Goal: Task Accomplishment & Management: Manage account settings

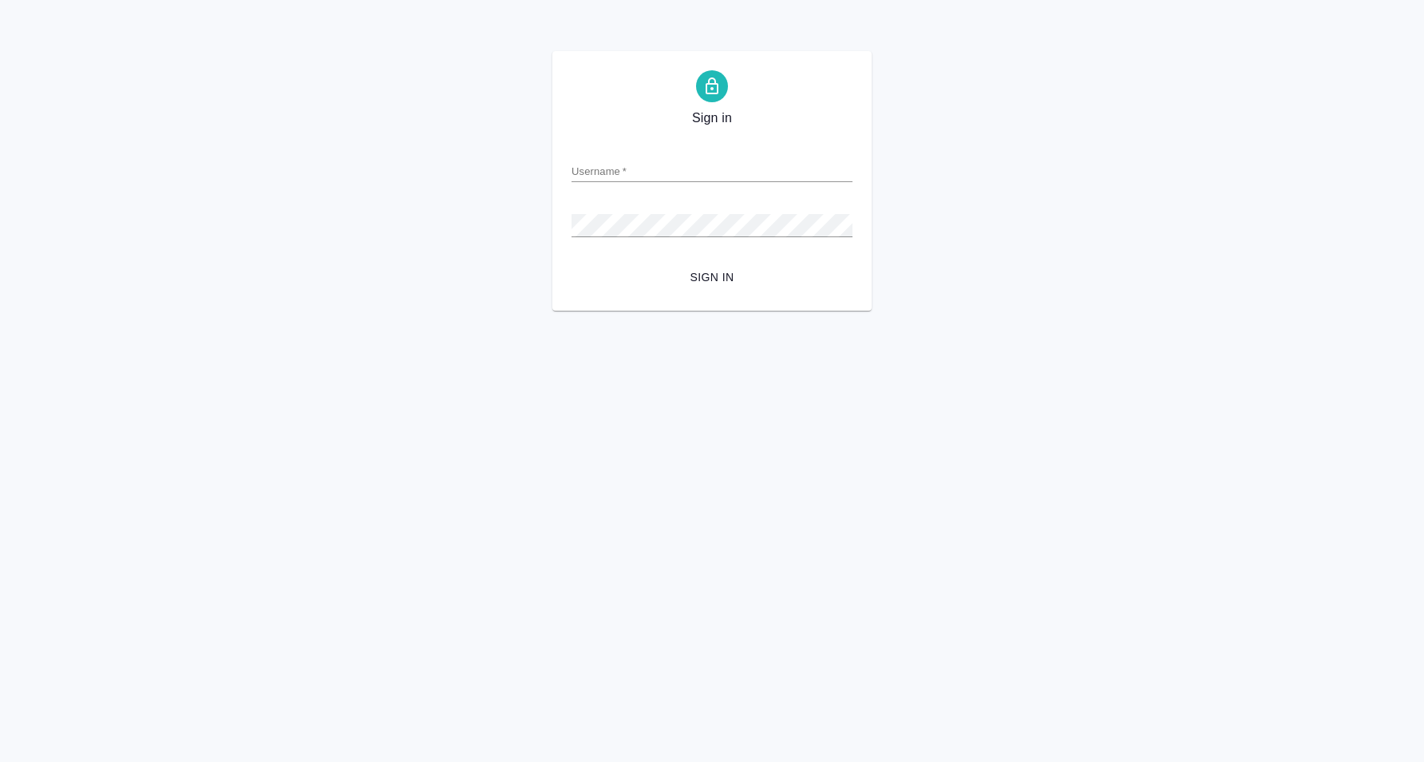
click at [263, 311] on html "Sign in Username   * Password   * urlPath   * / Sign in" at bounding box center [712, 155] width 1424 height 311
click at [598, 180] on input "Username   *" at bounding box center [712, 171] width 281 height 22
type input "[PERSON_NAME][EMAIL_ADDRESS][DOMAIN_NAME]"
click at [688, 267] on button "Sign in" at bounding box center [712, 278] width 281 height 30
type input "d.karapetyan@awatera.com"
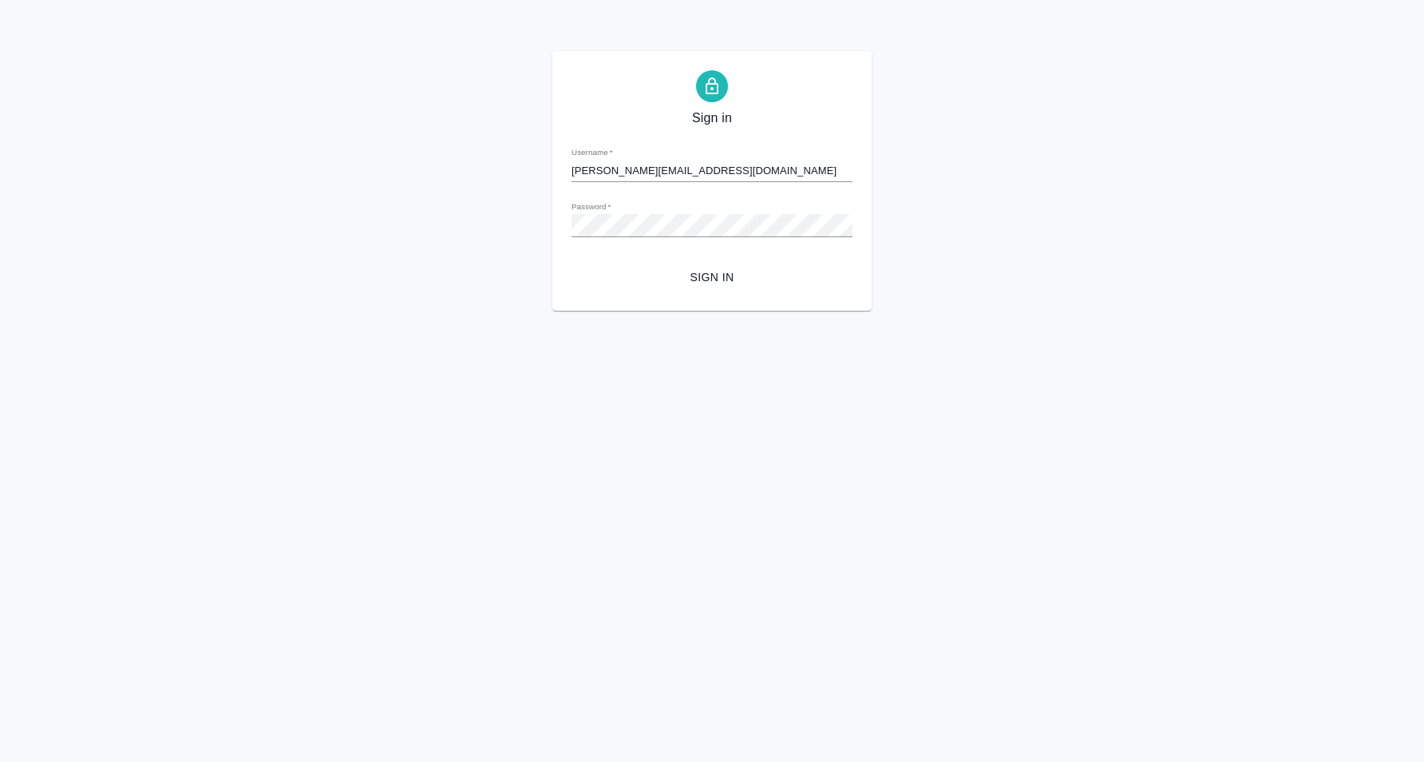
click at [685, 299] on div "Sign in Username   * d.karapetyan@awatera.com Password   * urlPath   * / Sign in" at bounding box center [711, 180] width 319 height 259
click at [687, 289] on button "Sign in" at bounding box center [712, 278] width 281 height 30
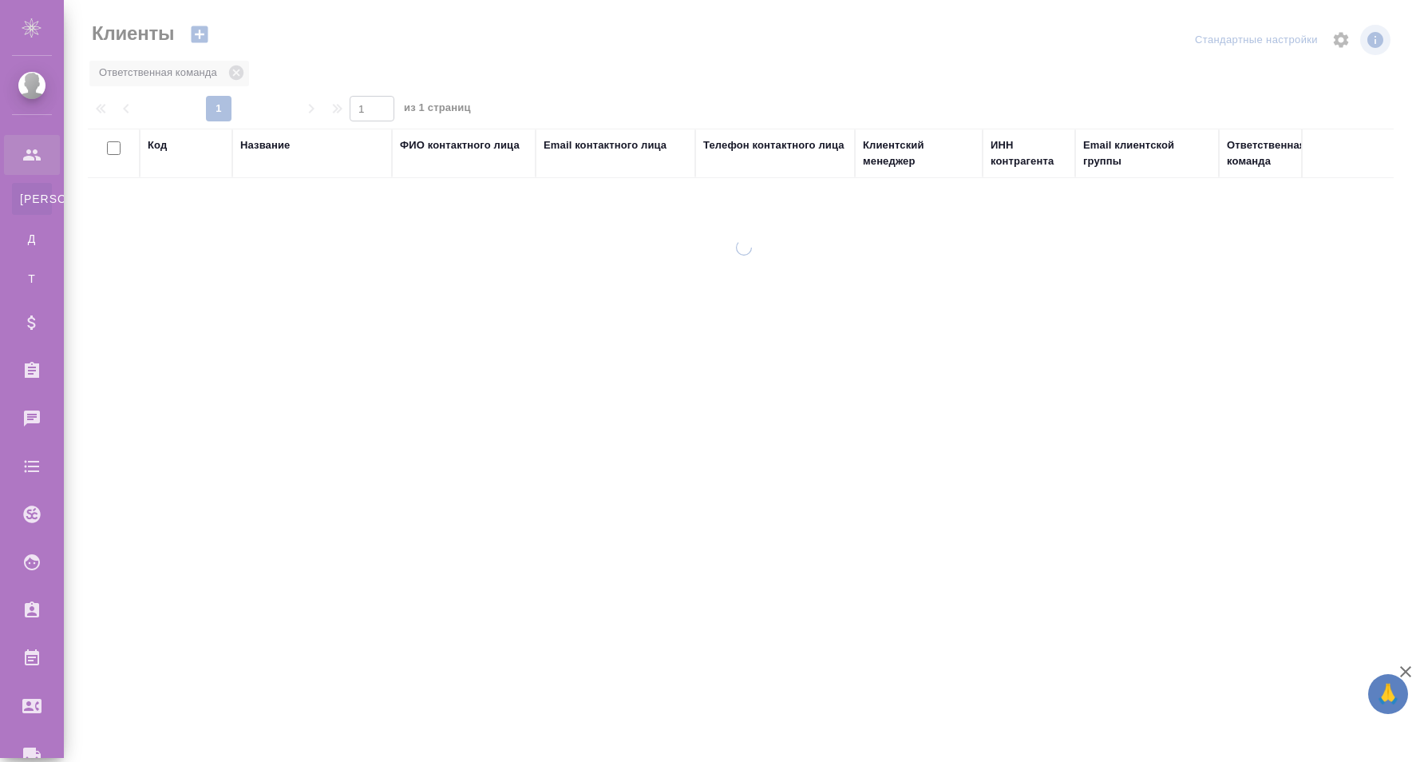
select select "RU"
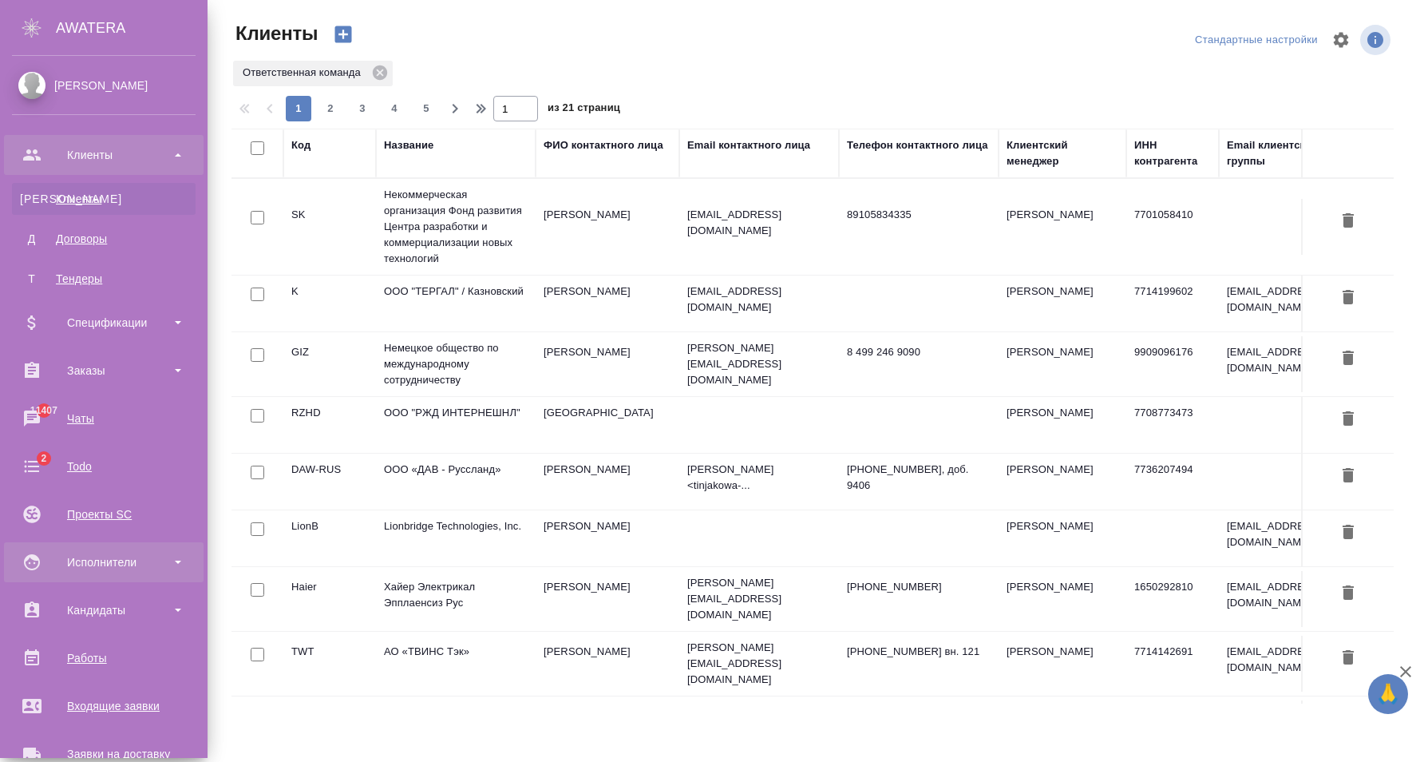
click at [129, 569] on div "Исполнители" at bounding box center [104, 562] width 184 height 24
click at [112, 564] on div "Исполнители" at bounding box center [104, 562] width 184 height 24
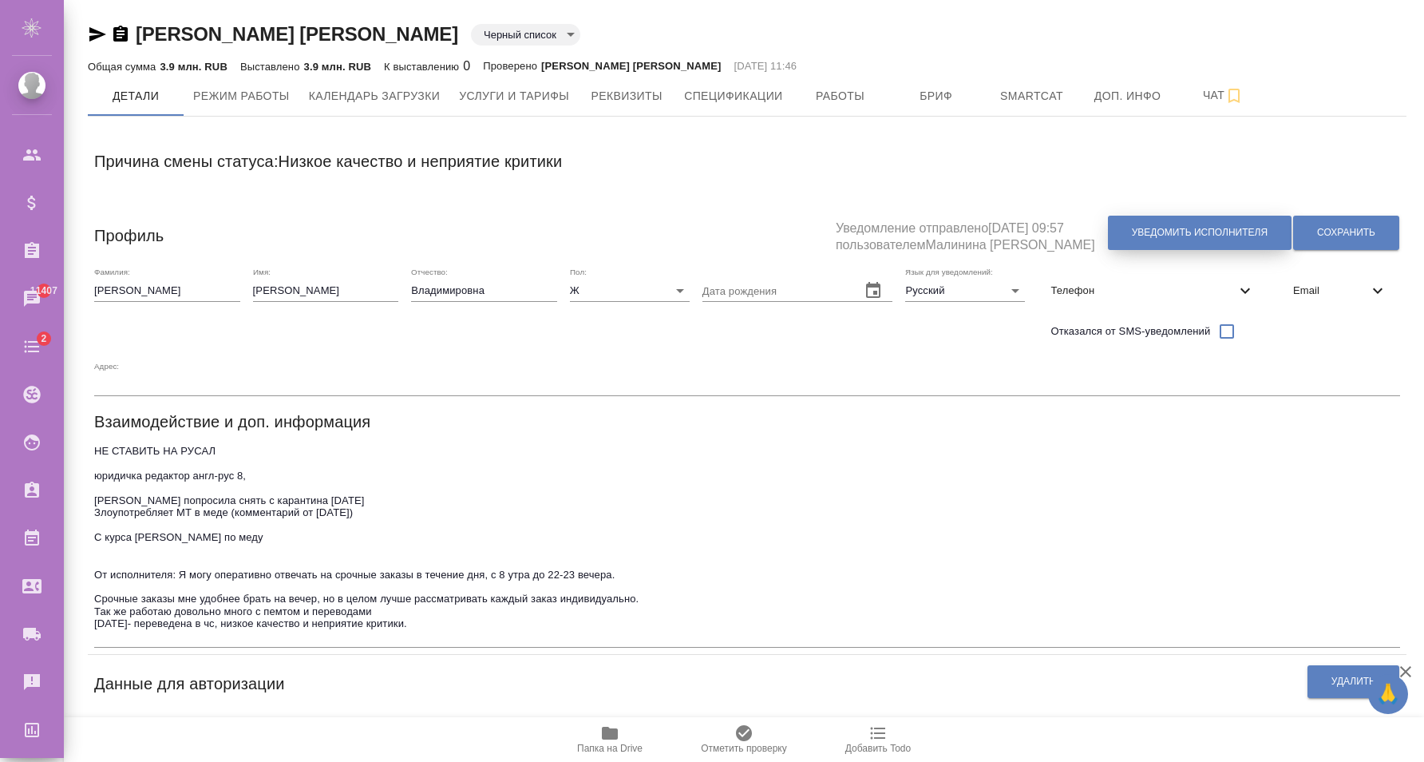
click at [1187, 229] on span "Уведомить исполнителя" at bounding box center [1200, 233] width 136 height 14
type textarea "Добрый день, Наталья! Ознакомиться с подробной информацией по выполненным работ…"
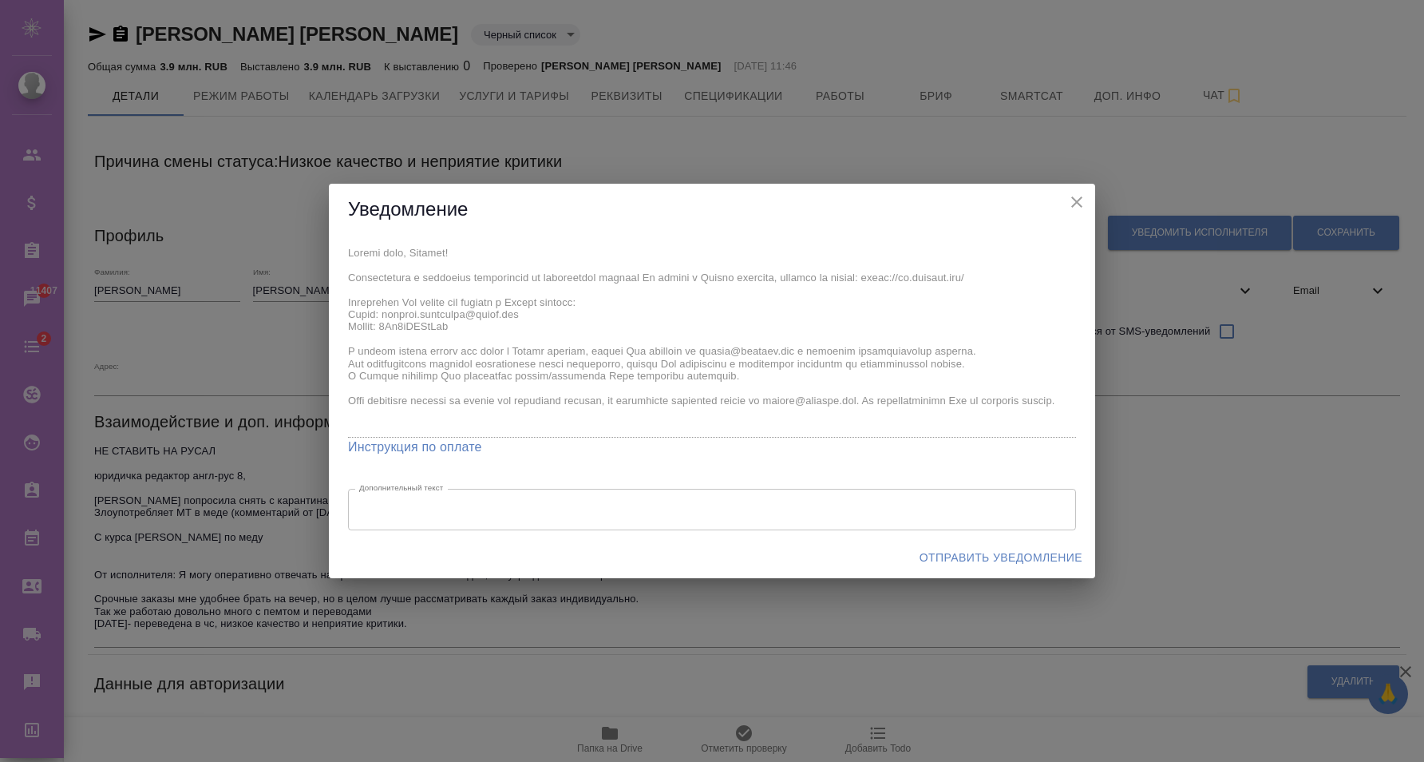
click at [1084, 202] on icon "close" at bounding box center [1076, 201] width 19 height 19
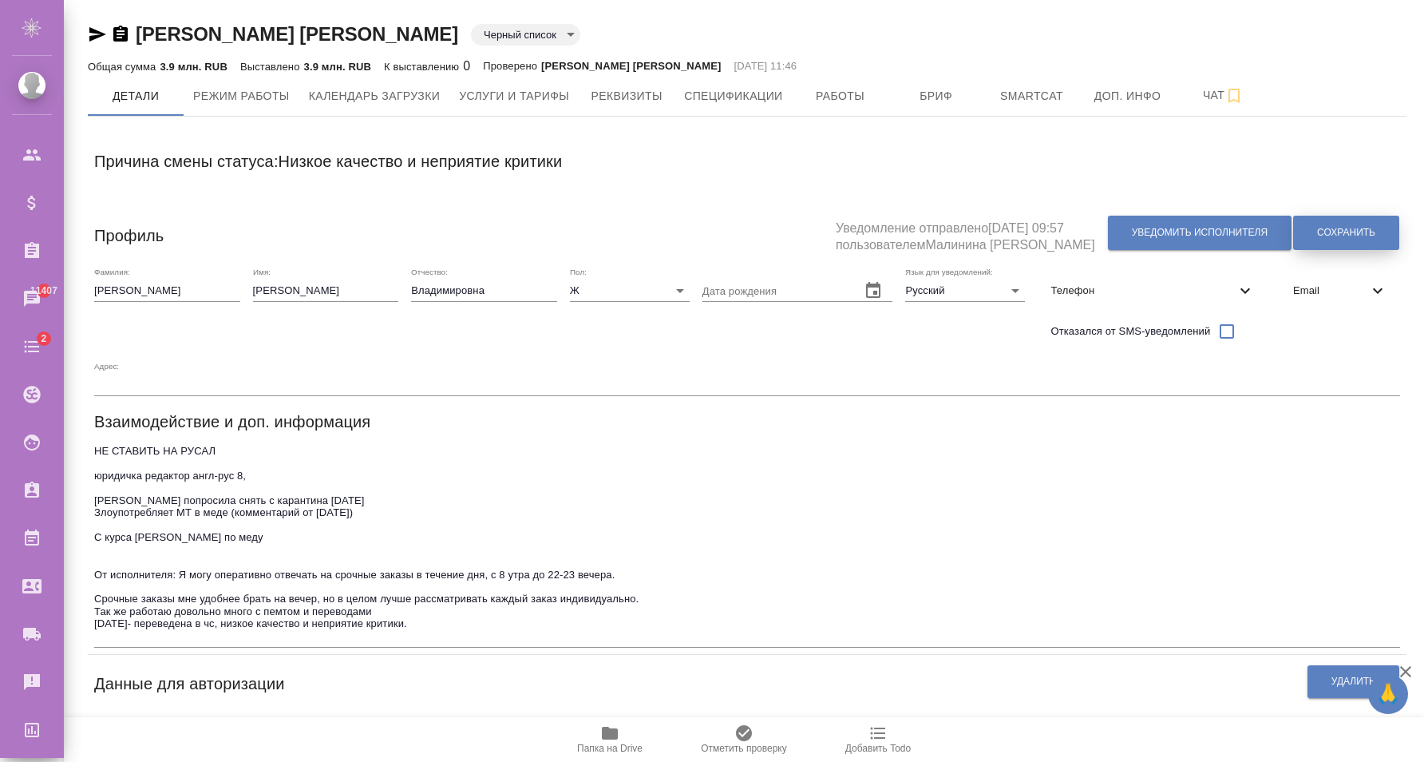
click at [1333, 239] on span "Сохранить" at bounding box center [1346, 233] width 58 height 14
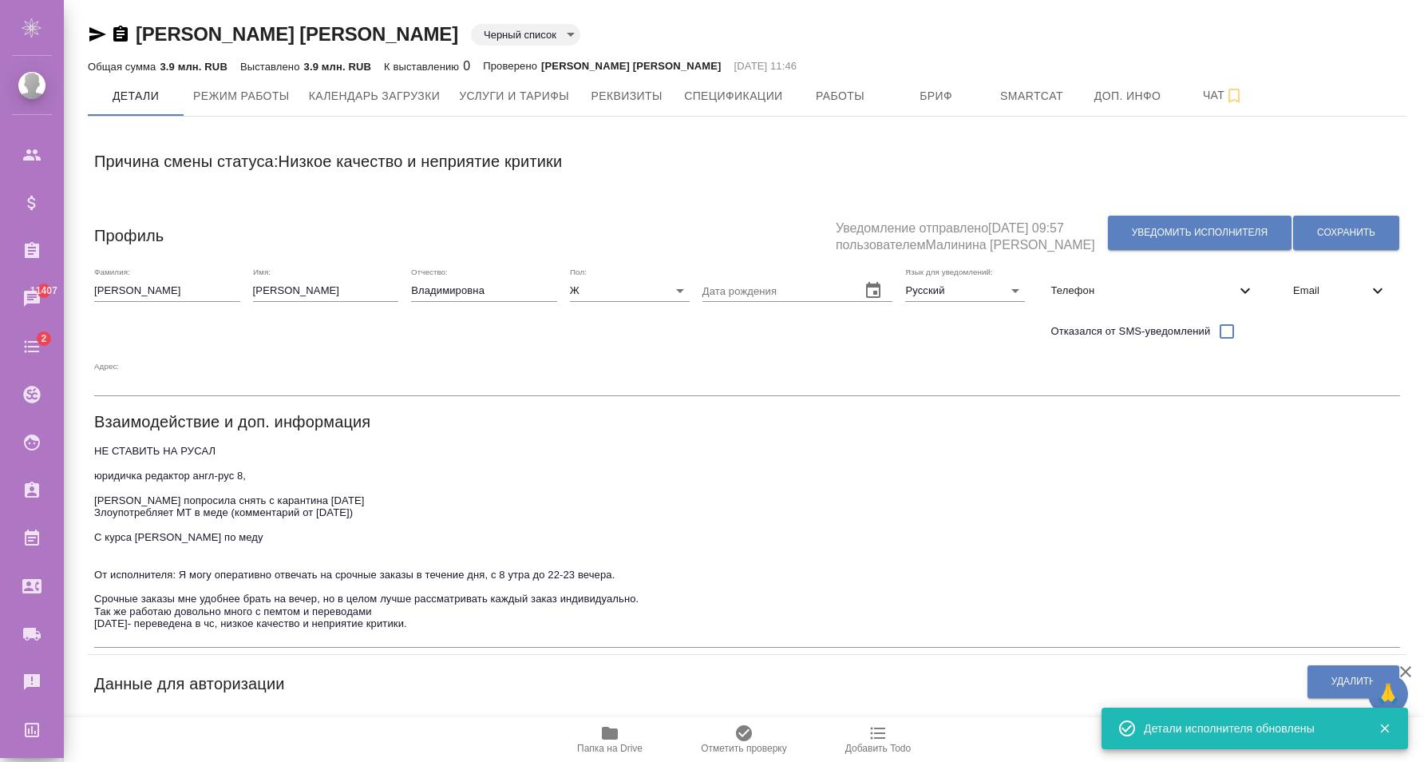
scroll to position [407, 0]
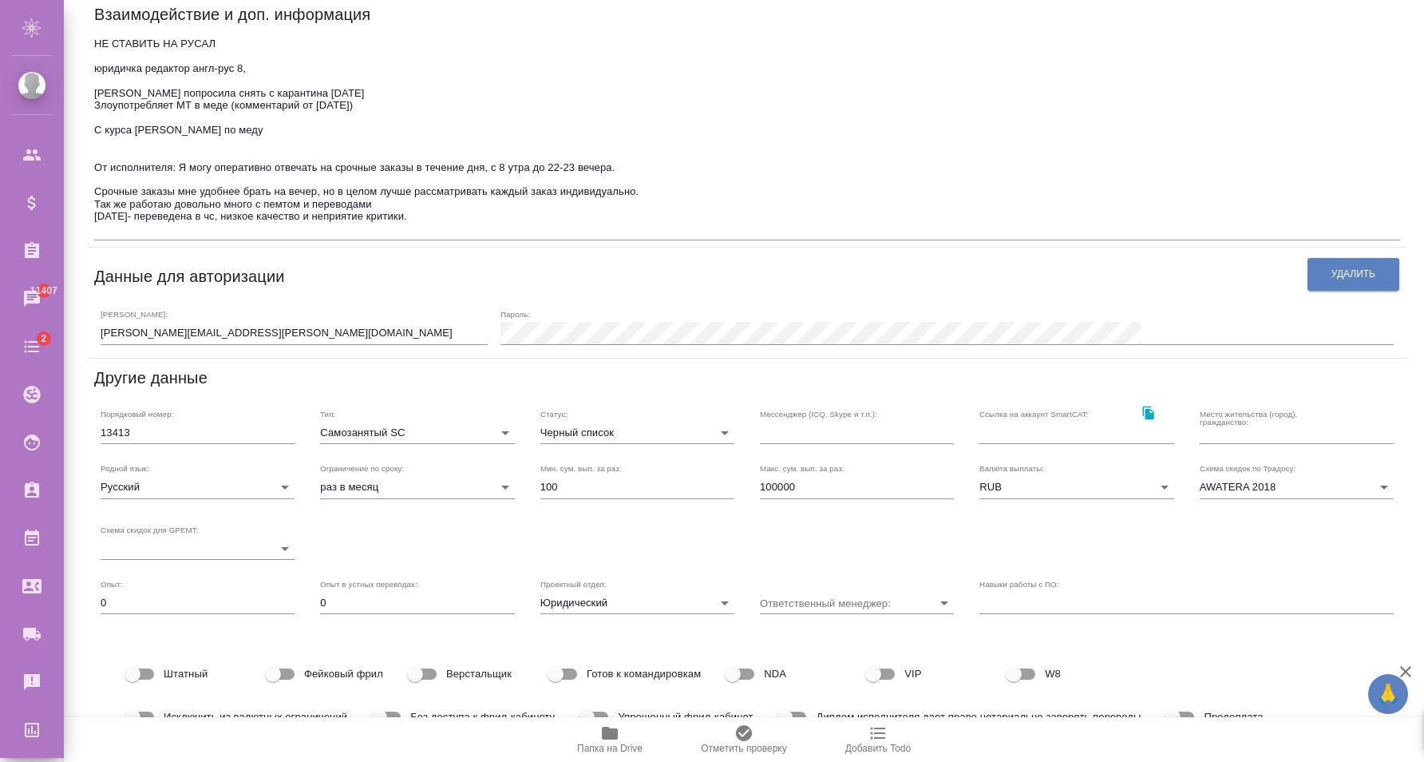
click at [321, 336] on input "natalia.demchenko@gmail.com" at bounding box center [294, 333] width 387 height 22
click at [299, 331] on input "natalia.demchenko@gmail.com" at bounding box center [294, 333] width 387 height 22
click at [370, 335] on input "natalia.demchenko@gmail.com" at bounding box center [294, 333] width 387 height 22
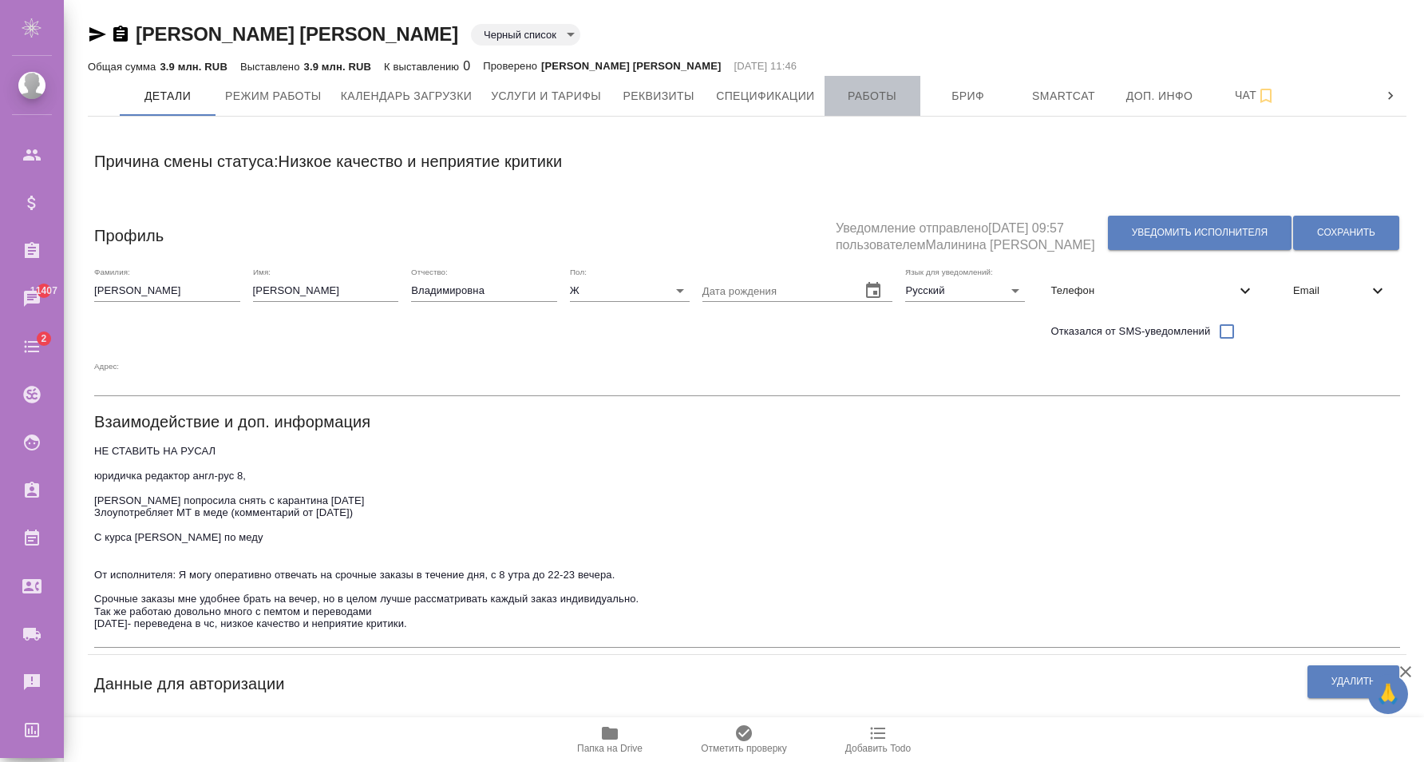
click at [883, 91] on span "Работы" at bounding box center [872, 96] width 77 height 20
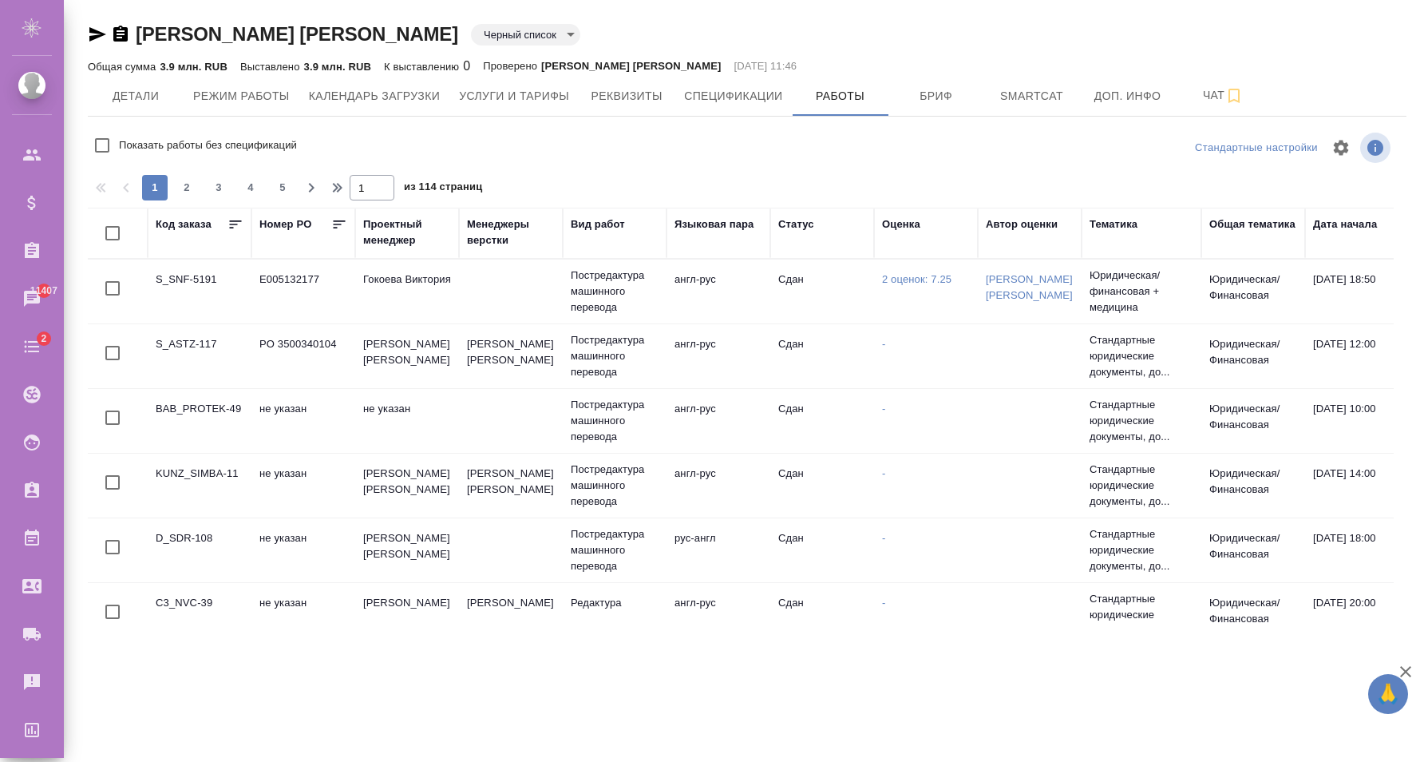
checkbox input "false"
click at [729, 101] on span "Спецификации" at bounding box center [733, 96] width 98 height 20
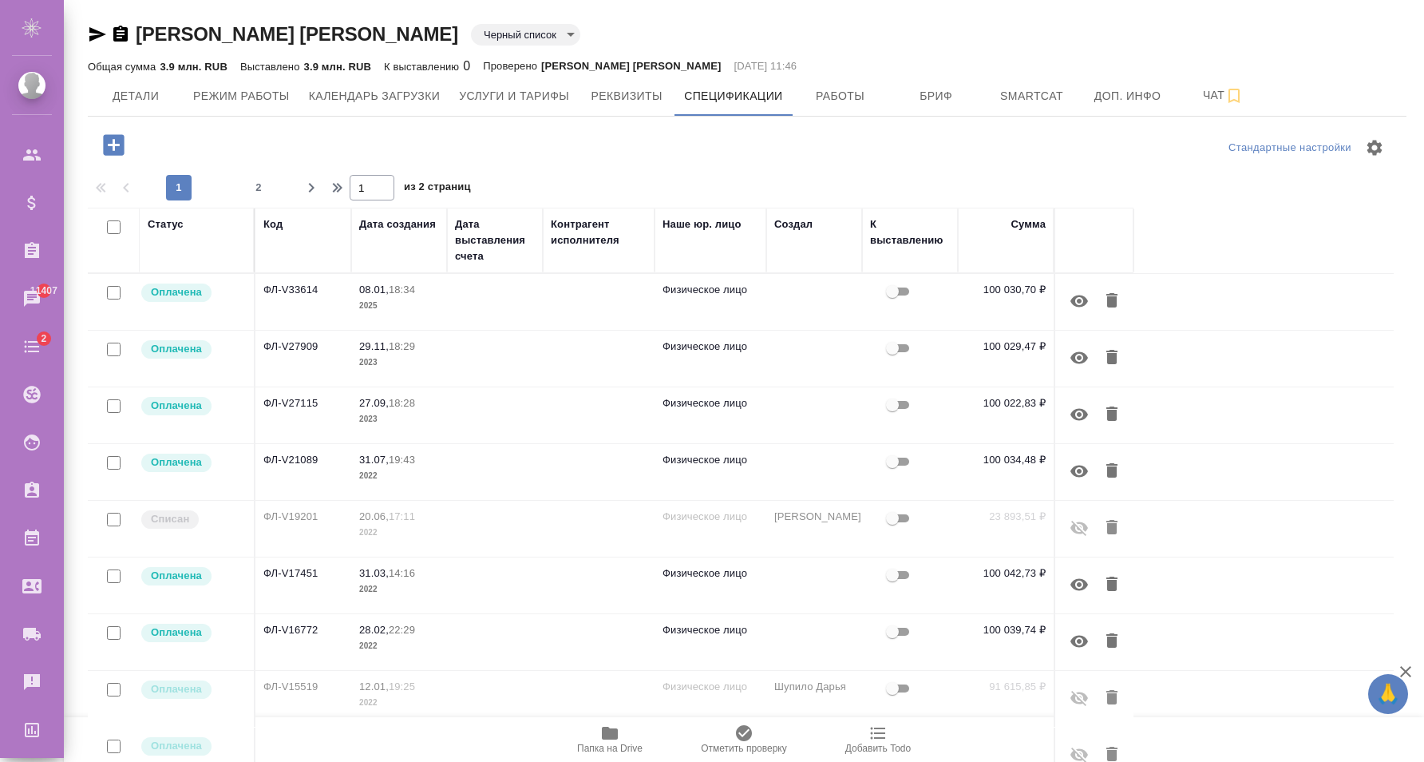
click at [486, 307] on td at bounding box center [495, 302] width 96 height 56
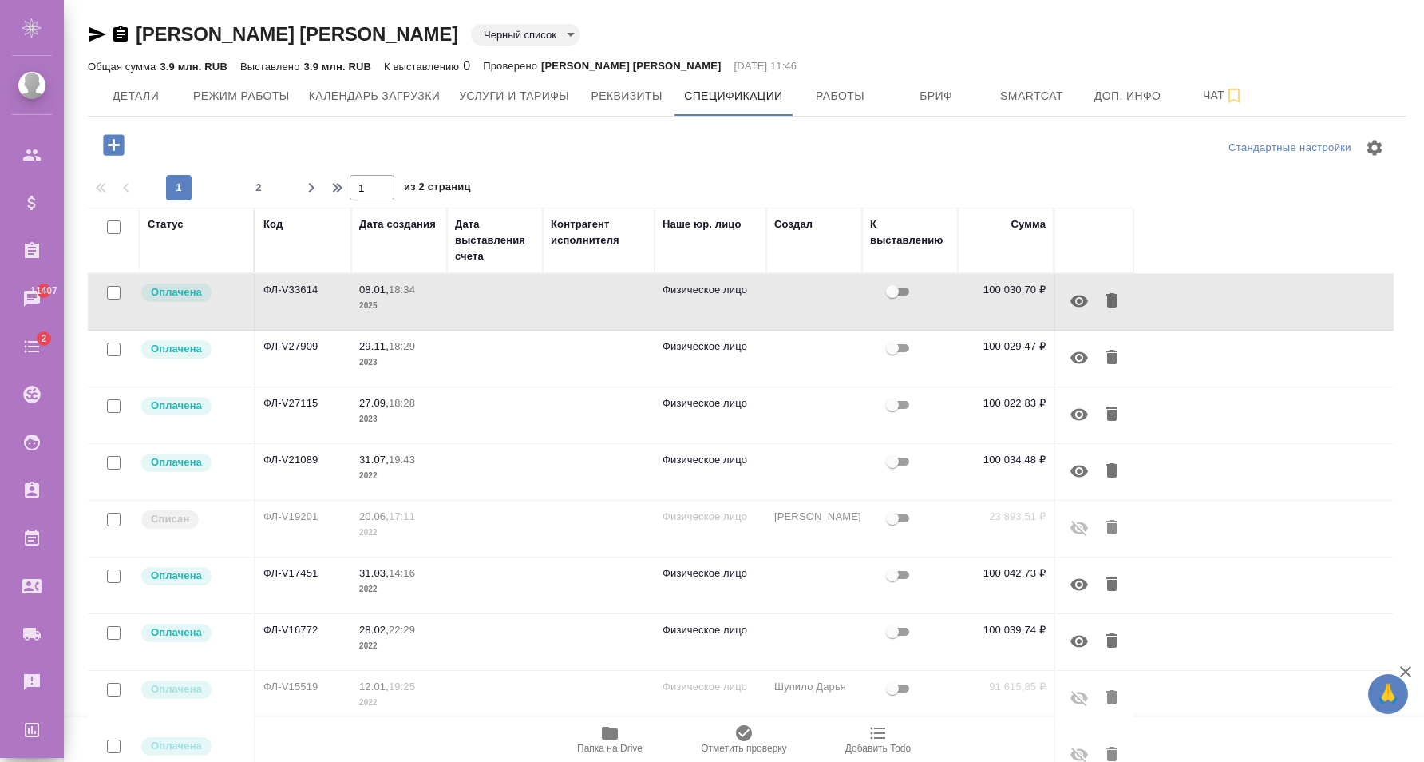
click at [616, 330] on td at bounding box center [599, 302] width 112 height 56
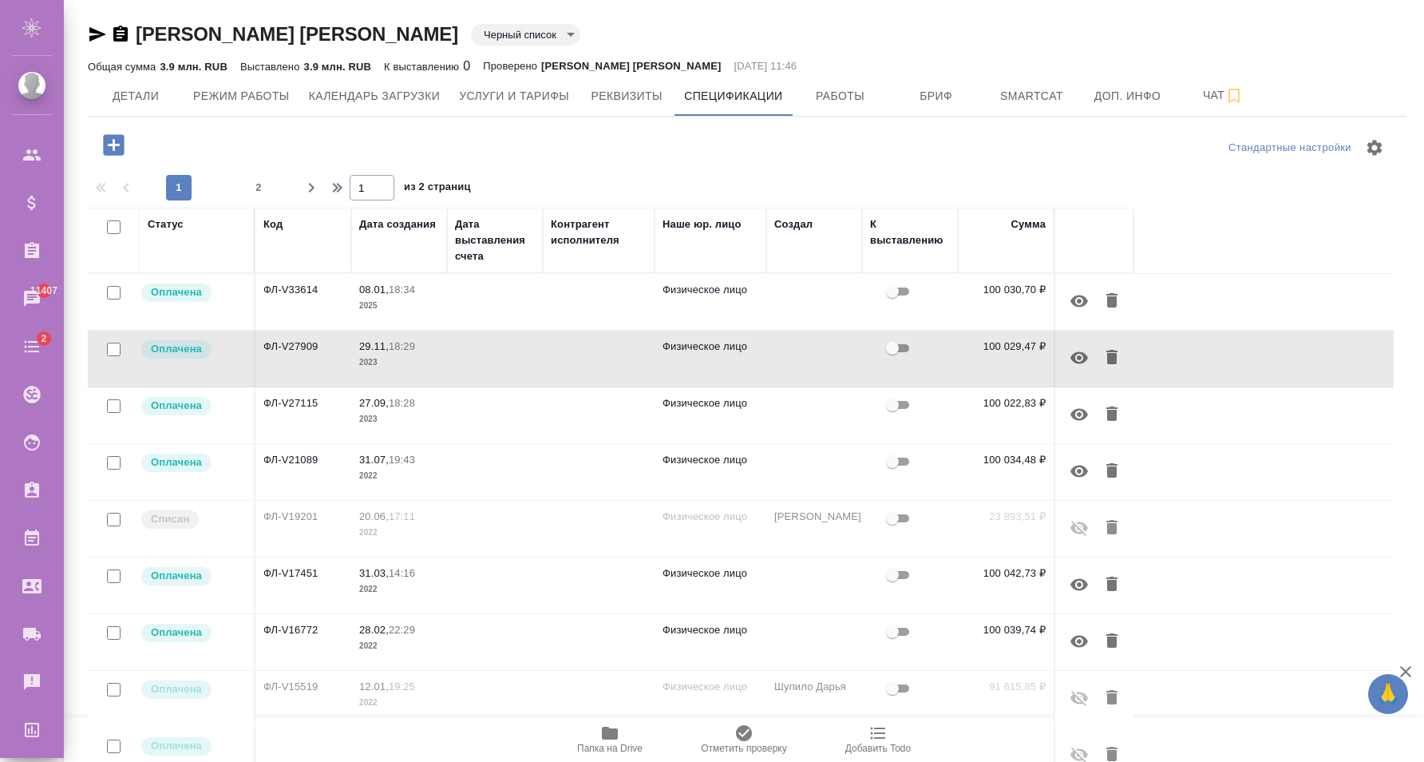
click at [551, 330] on td at bounding box center [599, 302] width 112 height 56
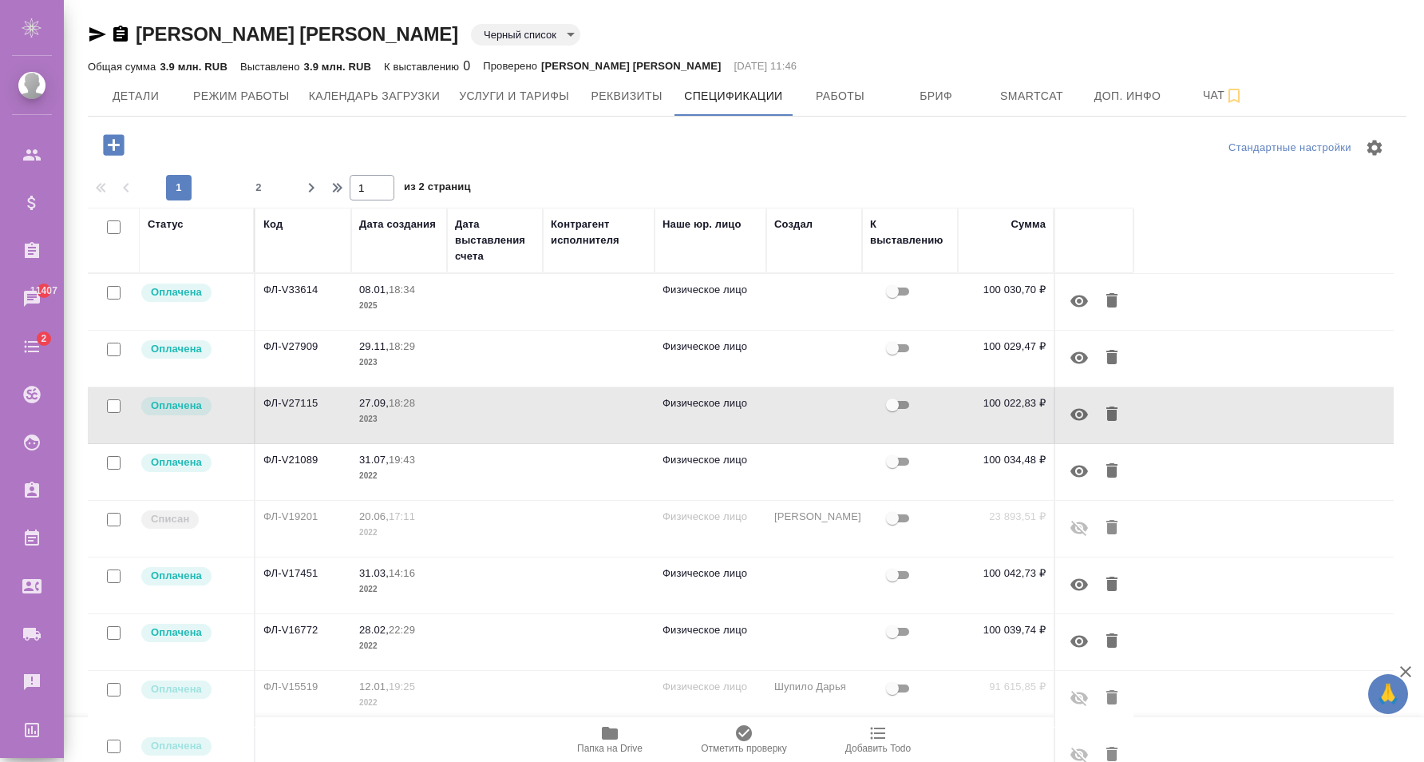
click at [554, 330] on td at bounding box center [599, 302] width 112 height 56
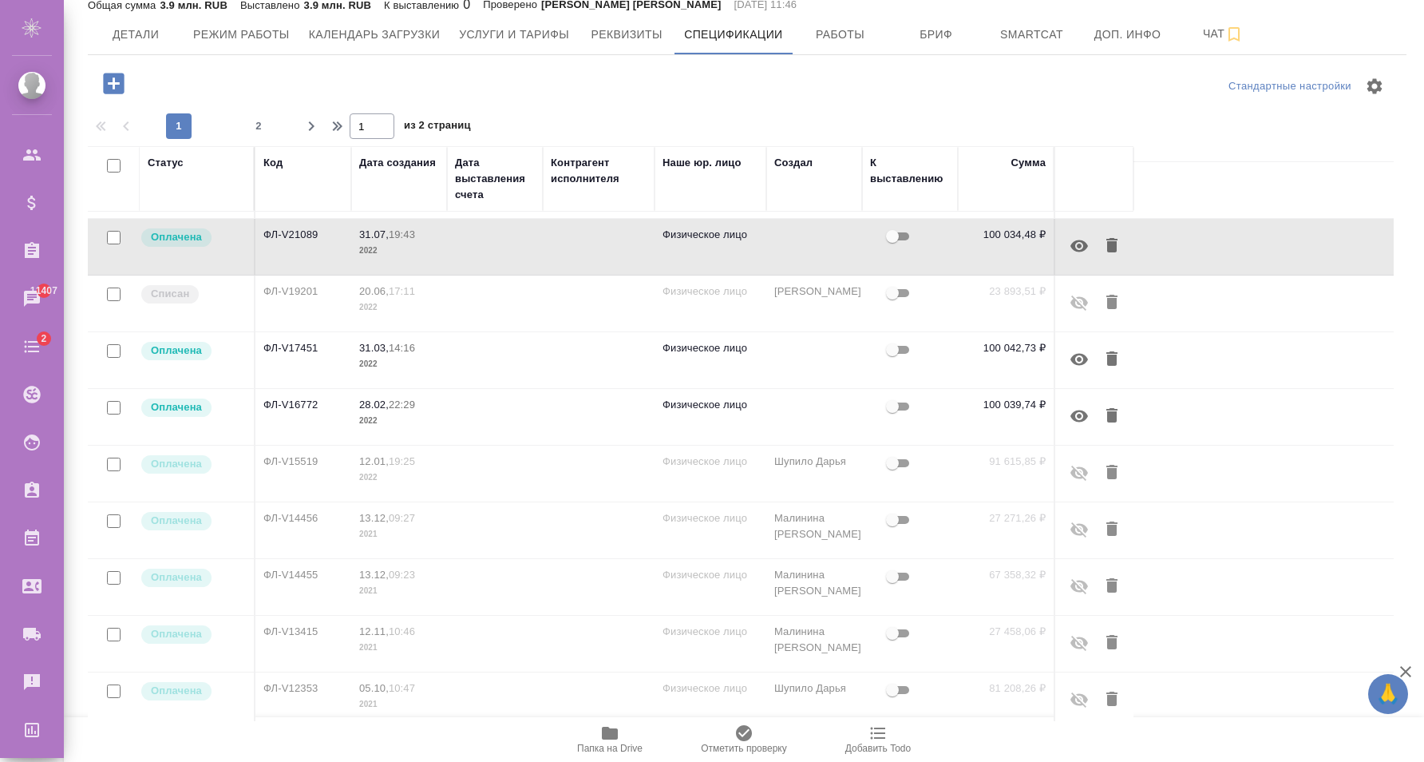
scroll to position [81, 0]
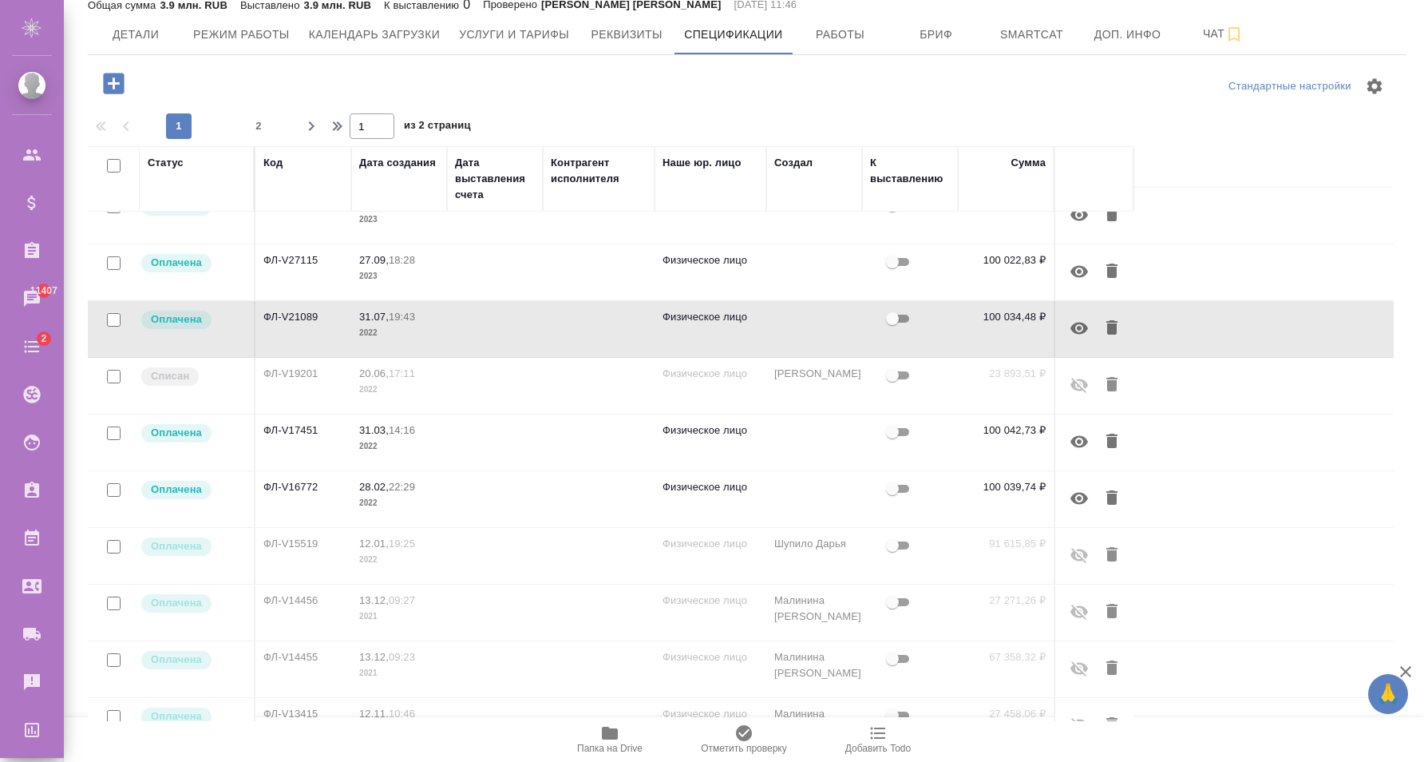
click at [556, 187] on td at bounding box center [599, 159] width 112 height 56
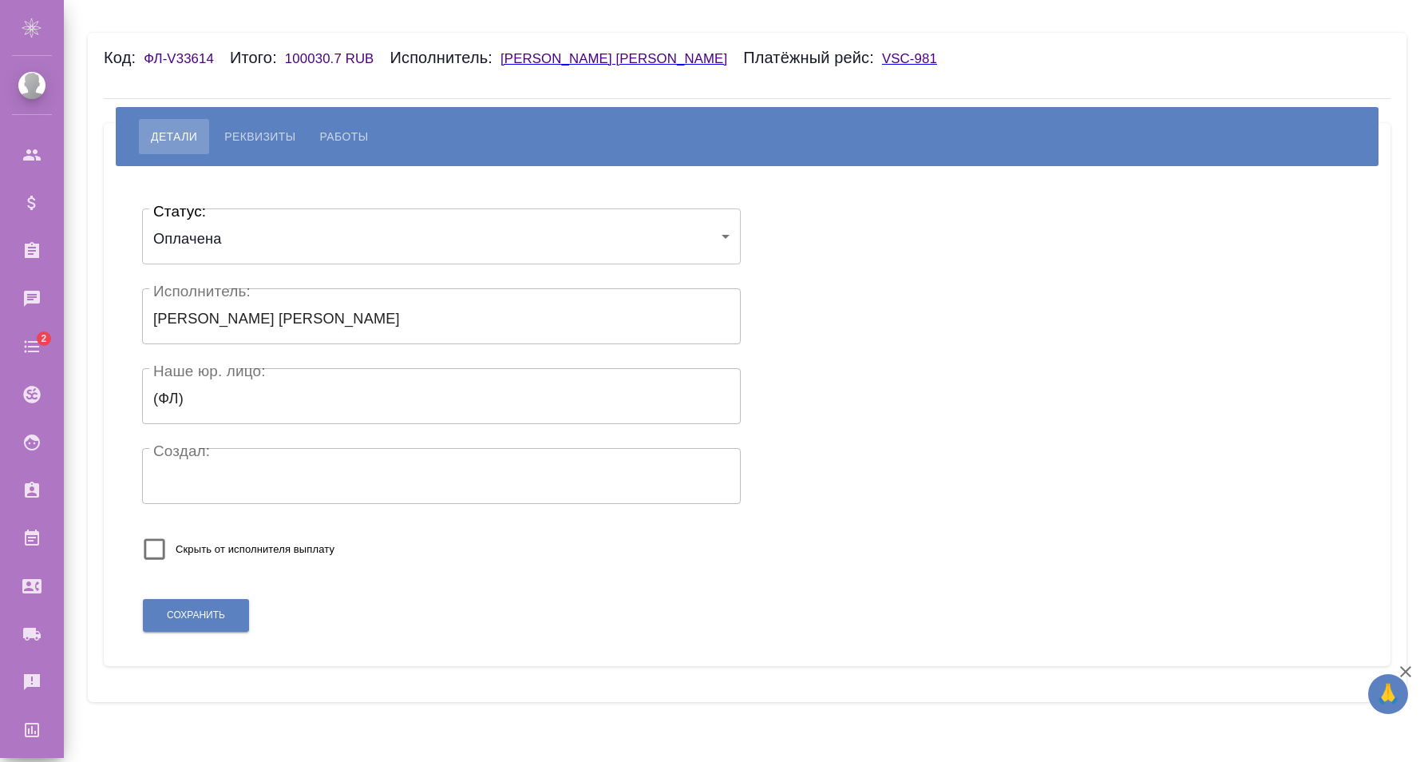
click at [342, 140] on span "Работы" at bounding box center [344, 136] width 49 height 19
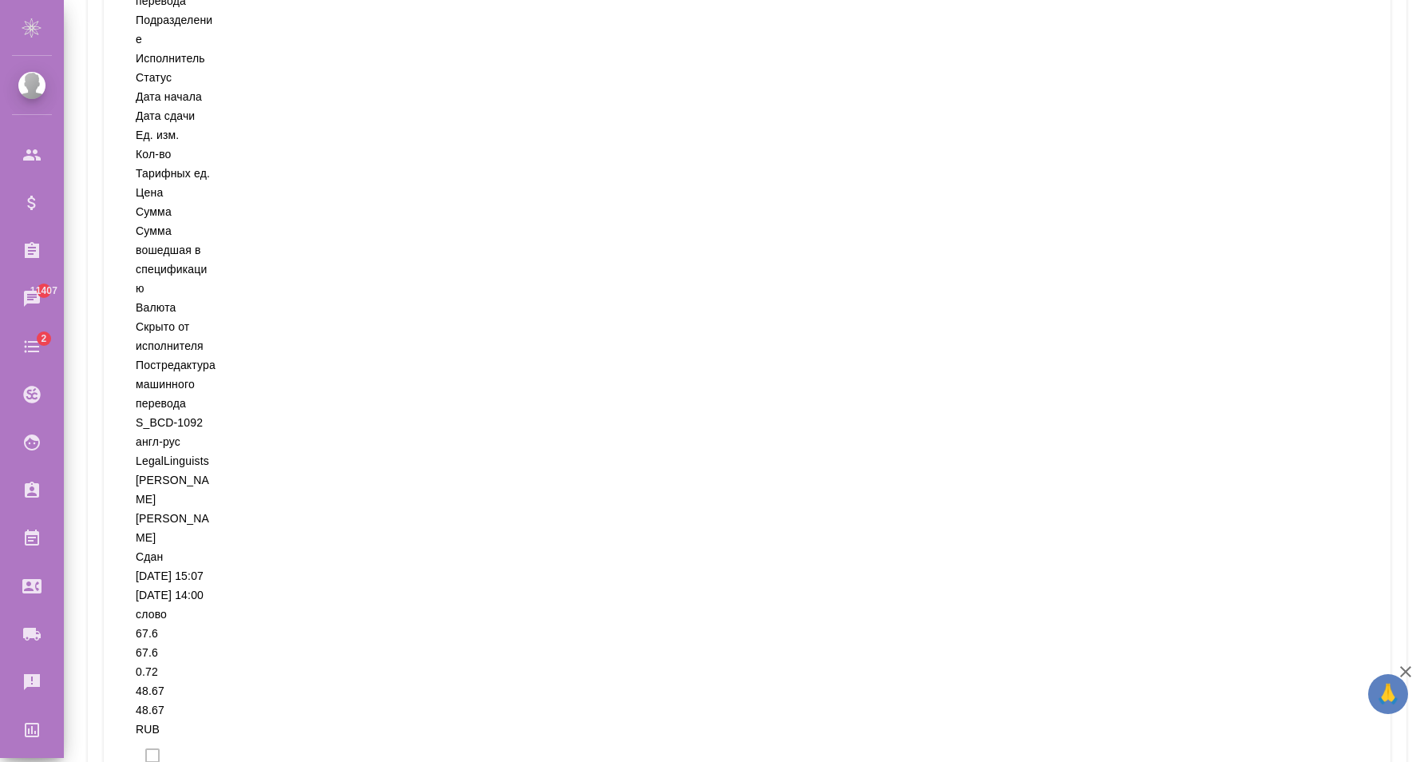
scroll to position [688, 0]
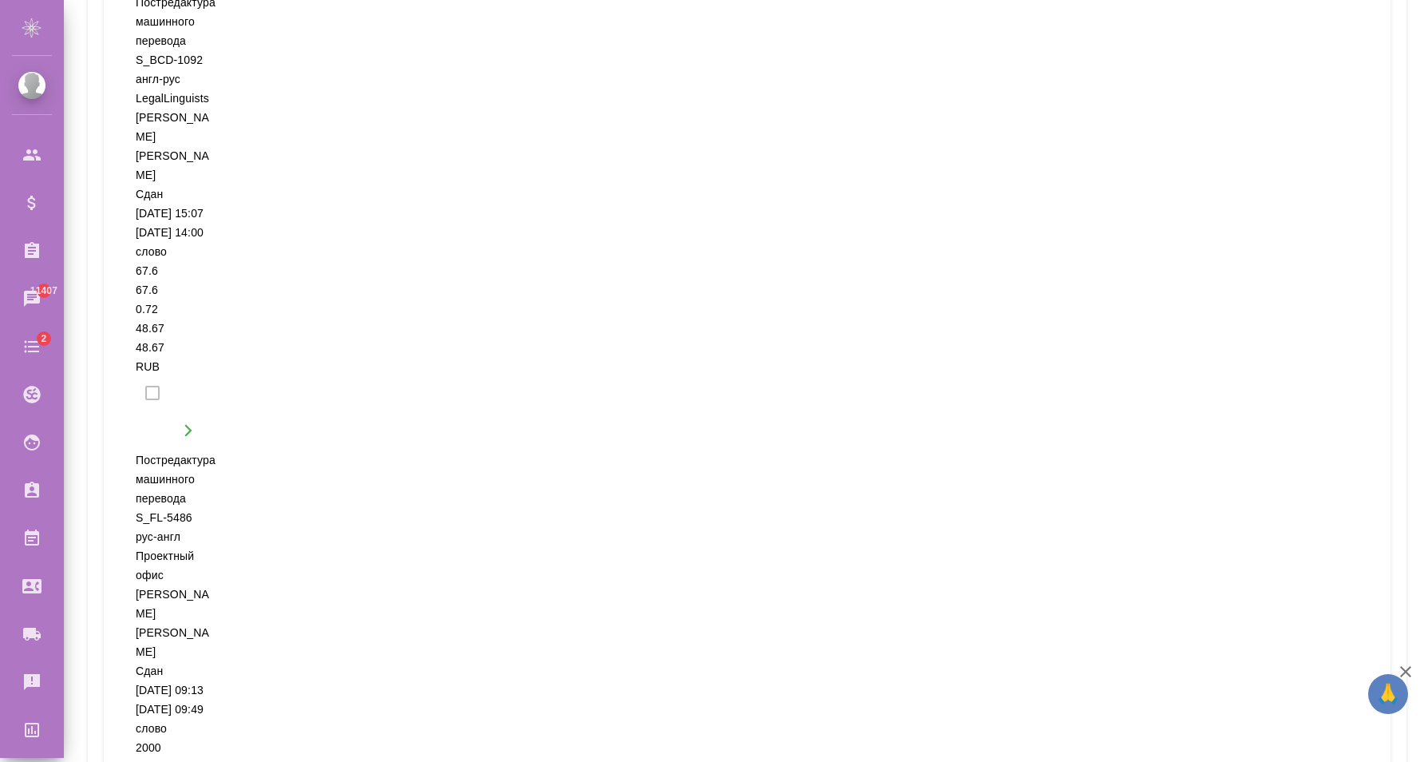
select select "100"
click option "100 строк" at bounding box center [0, 0] width 0 height 0
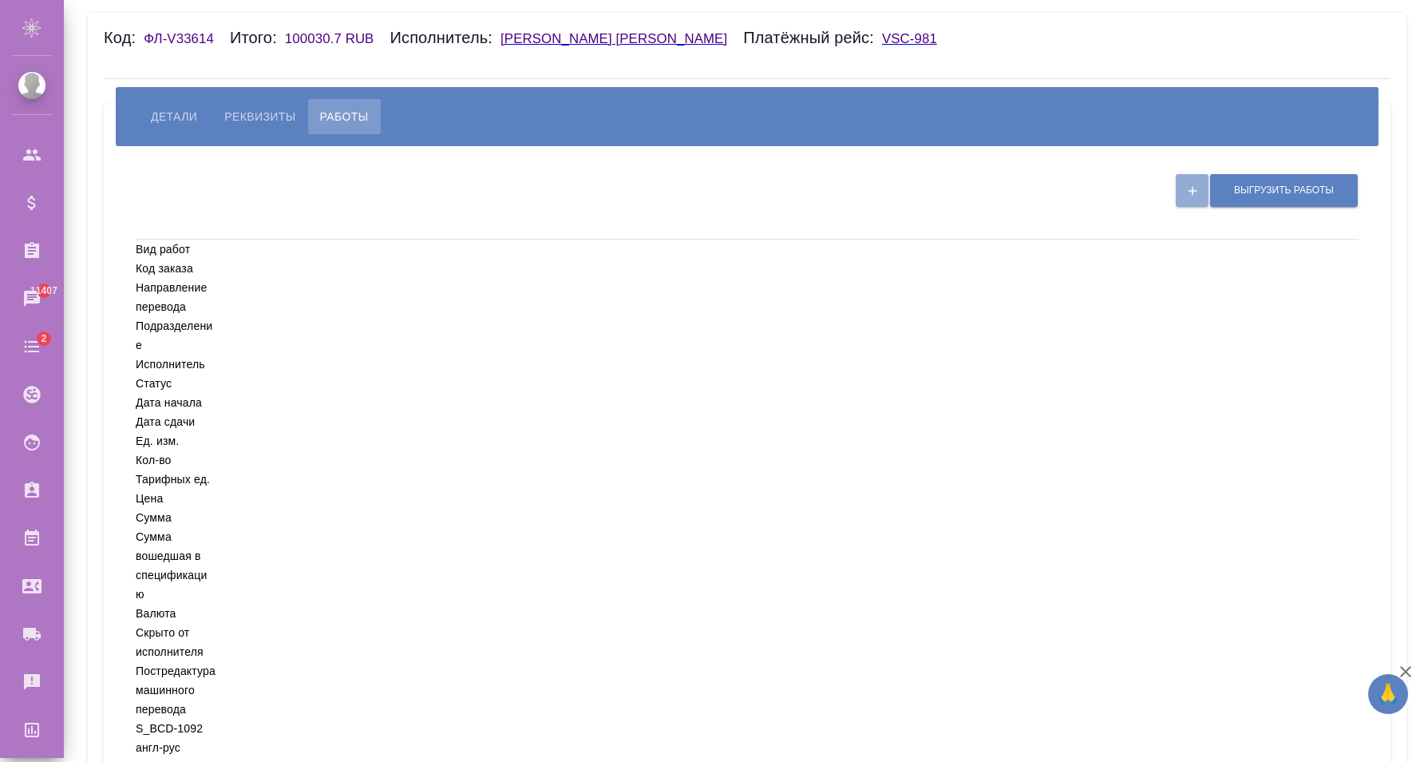
scroll to position [0, 0]
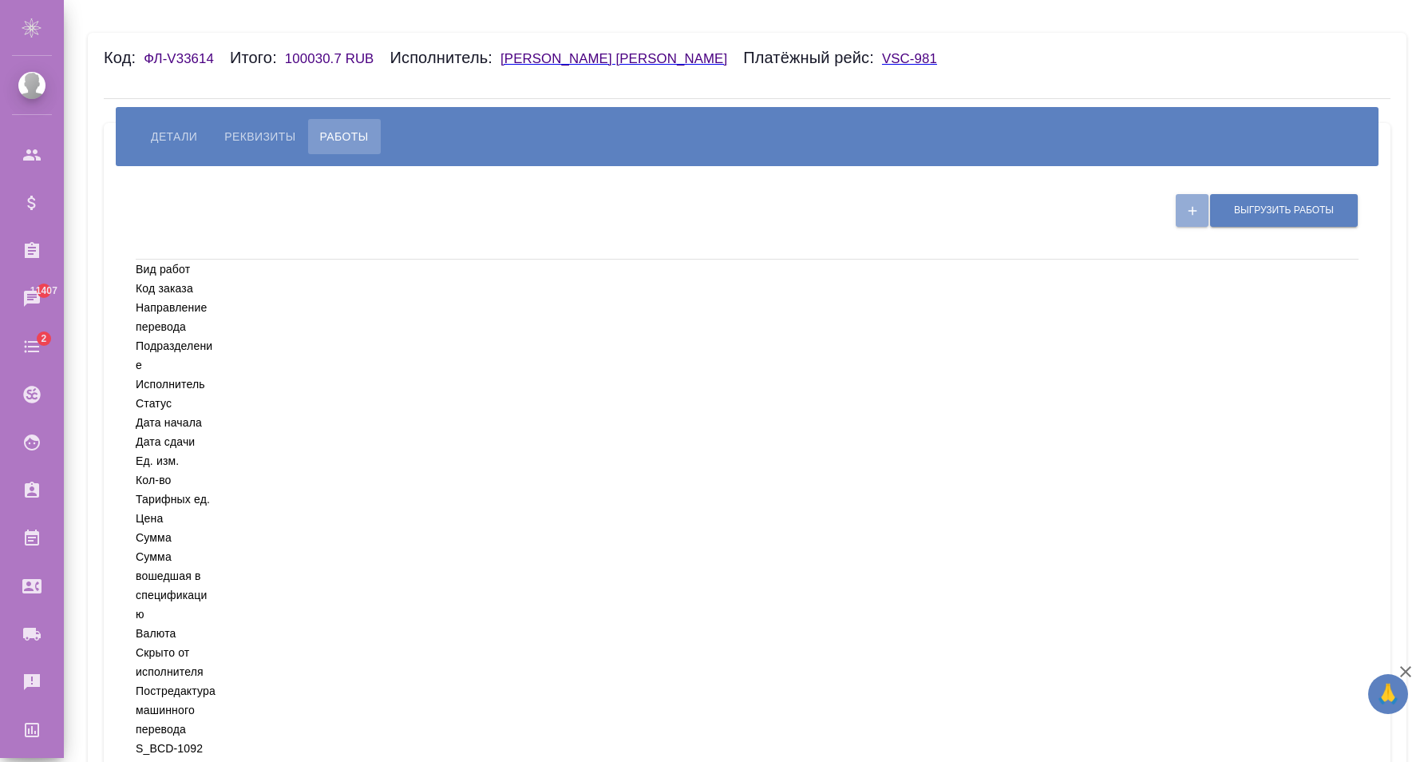
drag, startPoint x: 1417, startPoint y: 217, endPoint x: 1245, endPoint y: 10, distance: 269.9
click at [1359, 21] on div "Код: ФЛ-V33614 Итого: 100030.7 RUB Исполнитель: Демченко Наталья Владимировна П…" at bounding box center [744, 381] width 1360 height 762
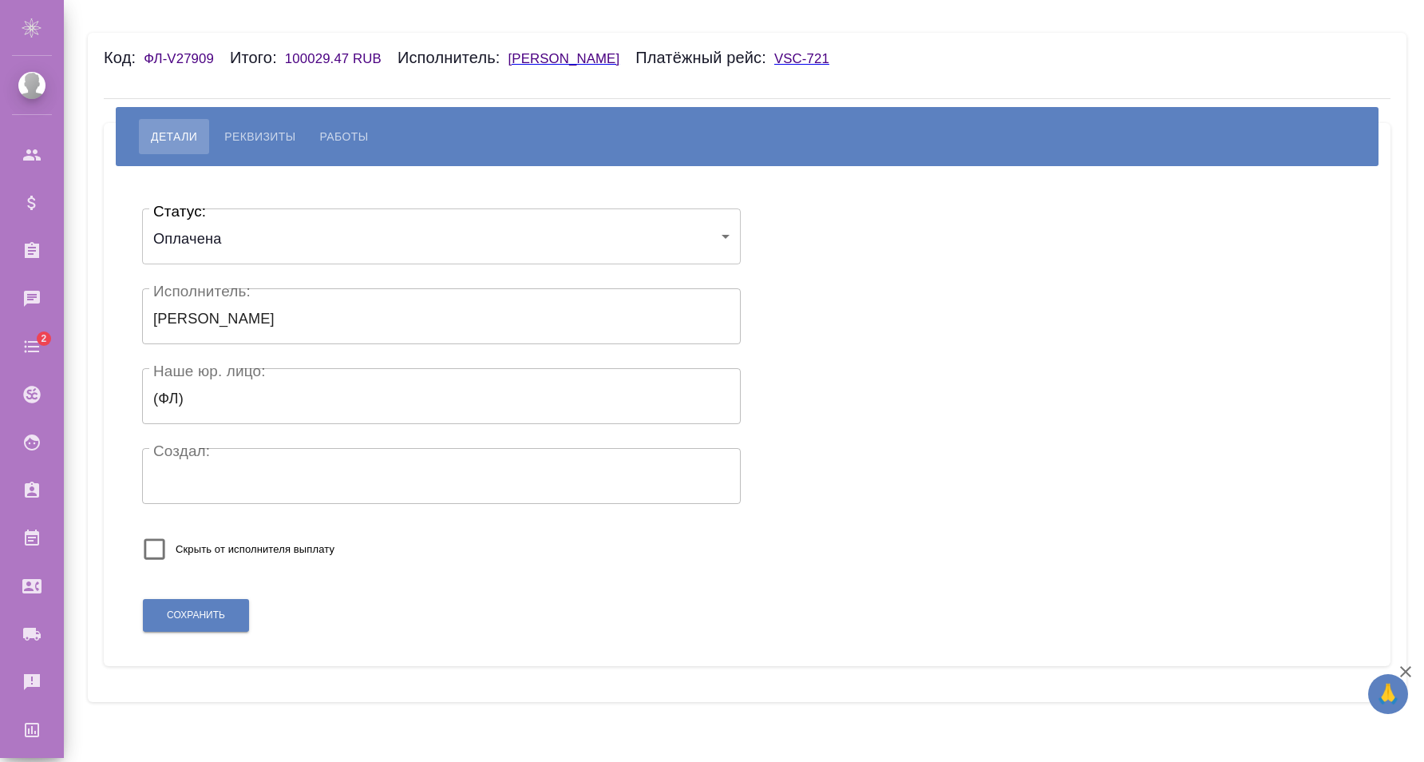
click at [335, 137] on span "Работы" at bounding box center [344, 136] width 49 height 19
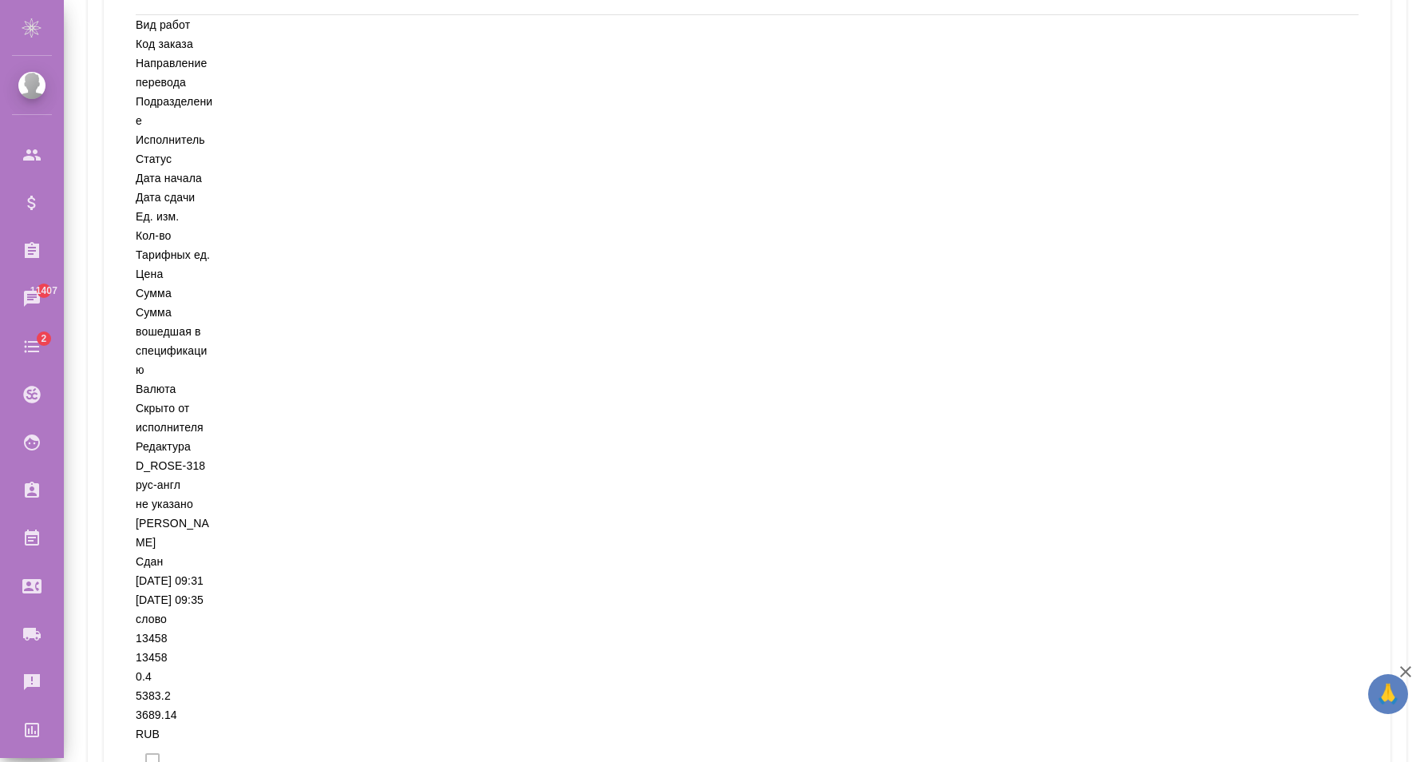
scroll to position [688, 0]
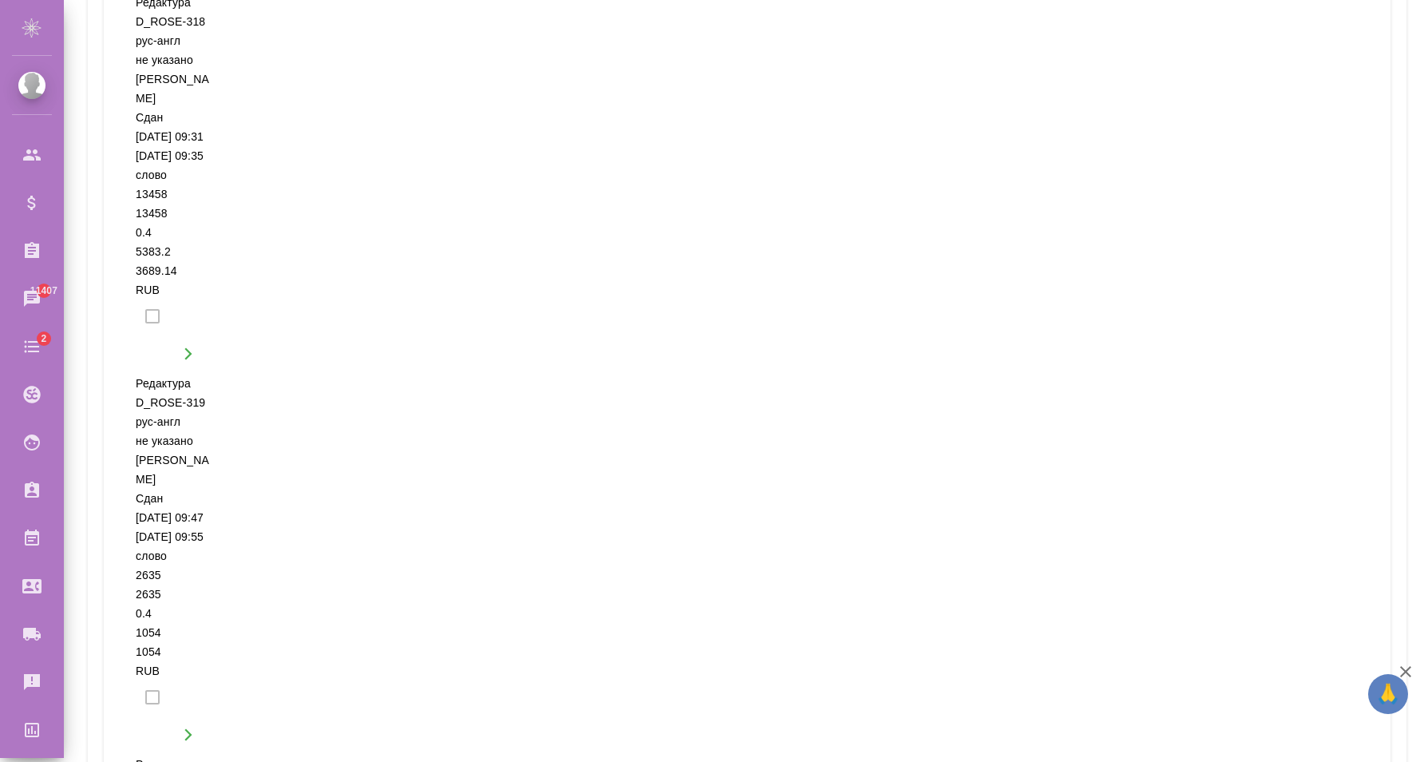
drag, startPoint x: 1423, startPoint y: 278, endPoint x: 1408, endPoint y: 358, distance: 81.9
click at [1411, 356] on div "Код: ФЛ-V27909 Итого: 100029.47 RUB Исполнитель: [PERSON_NAME] рейс: VSC-721 [P…" at bounding box center [744, 381] width 1360 height 762
select select "100"
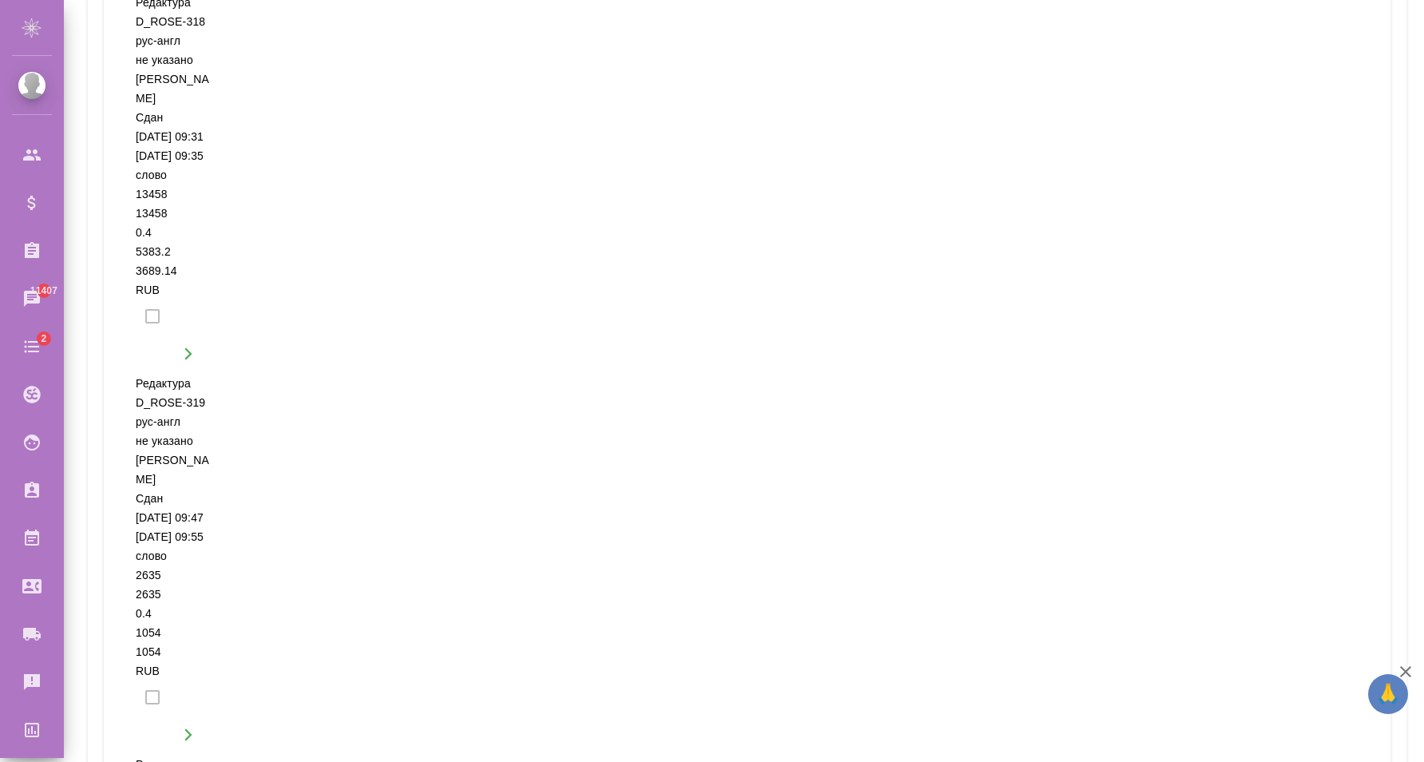
click option "100 строк" at bounding box center [0, 0] width 0 height 0
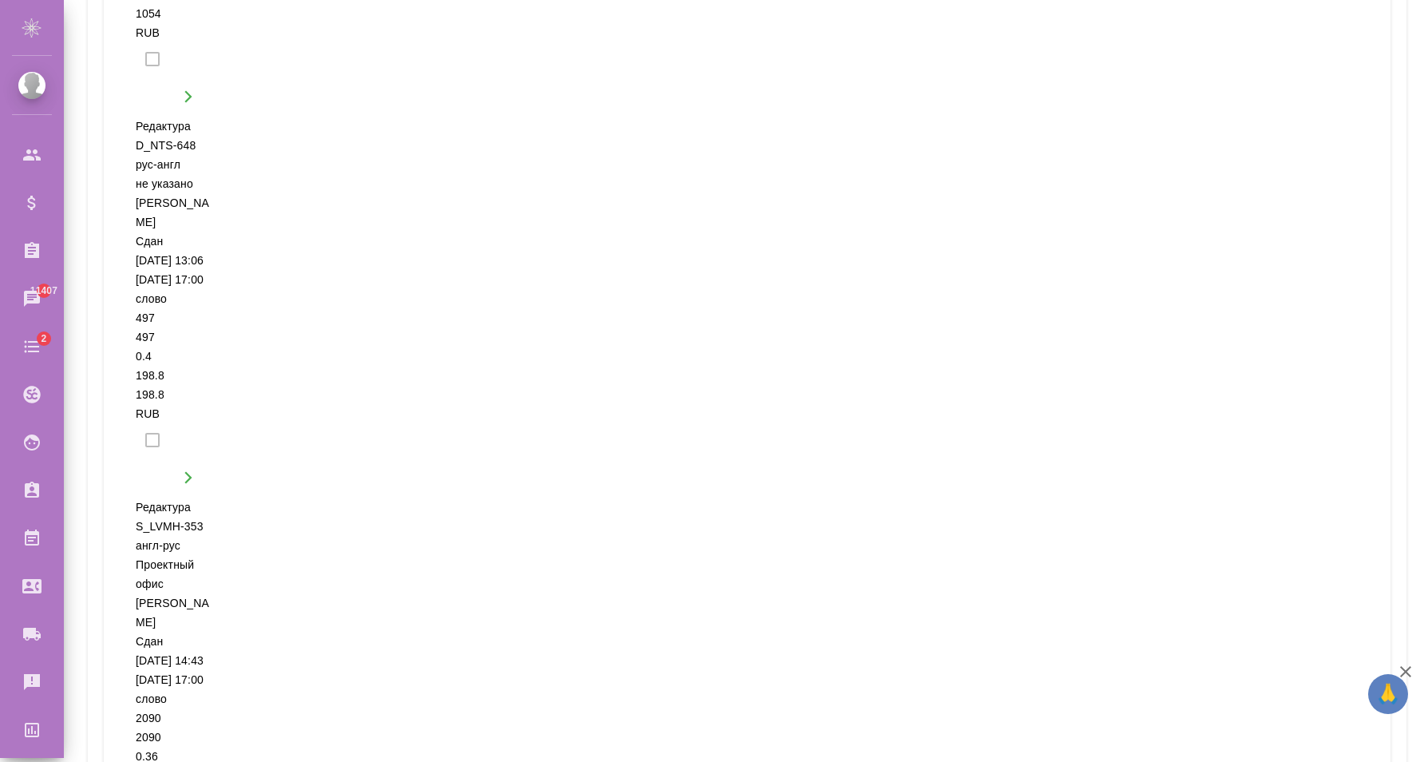
drag, startPoint x: 1414, startPoint y: 486, endPoint x: 1407, endPoint y: 768, distance: 281.9
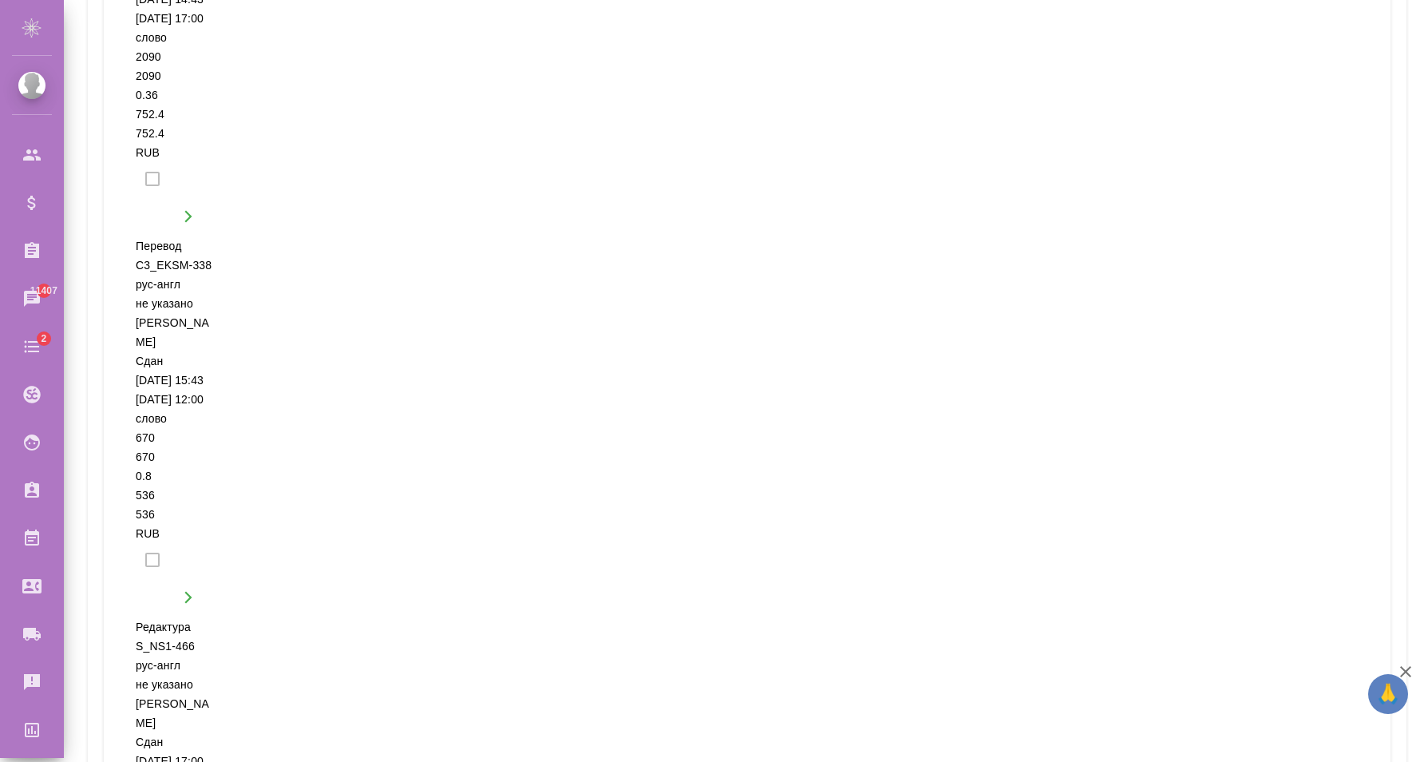
scroll to position [0, 0]
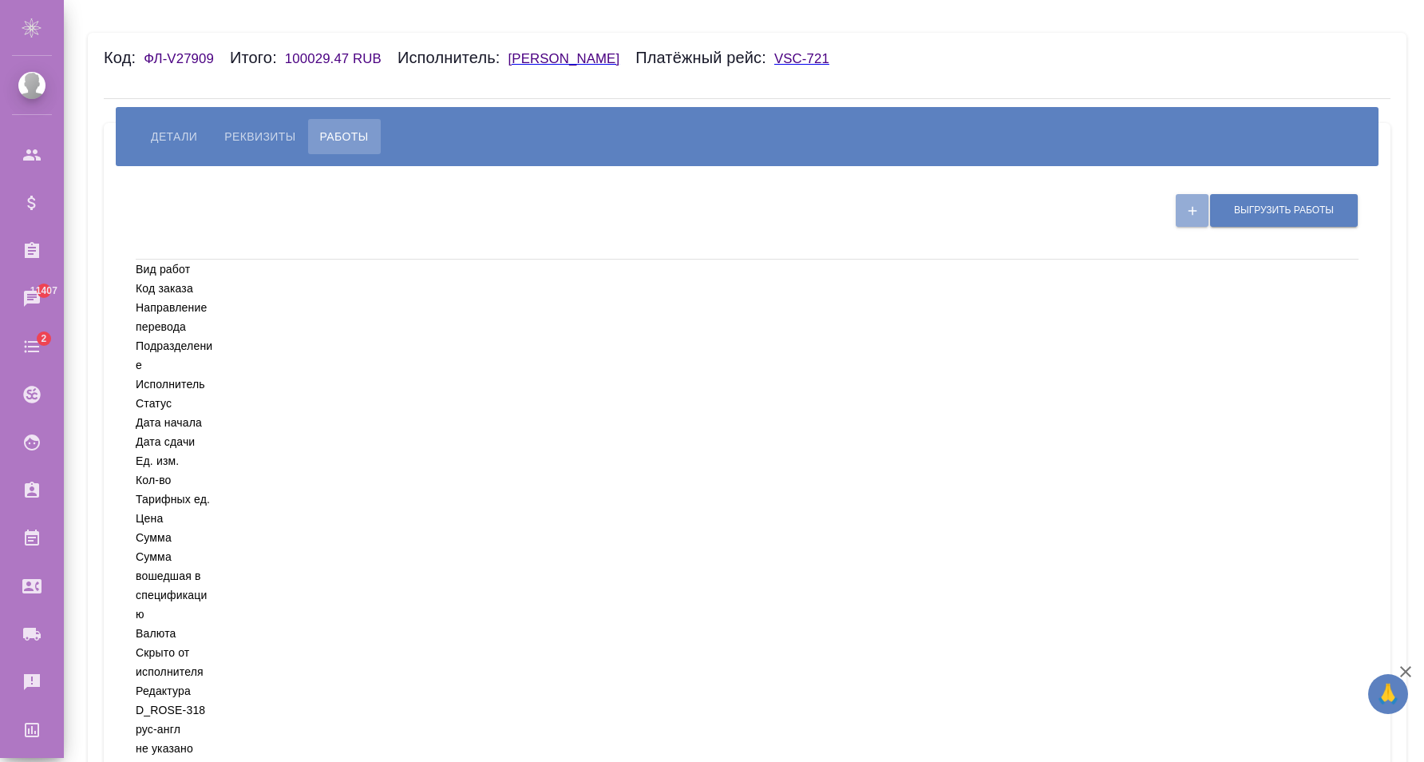
drag, startPoint x: 1419, startPoint y: 147, endPoint x: 1420, endPoint y: -68, distance: 214.8
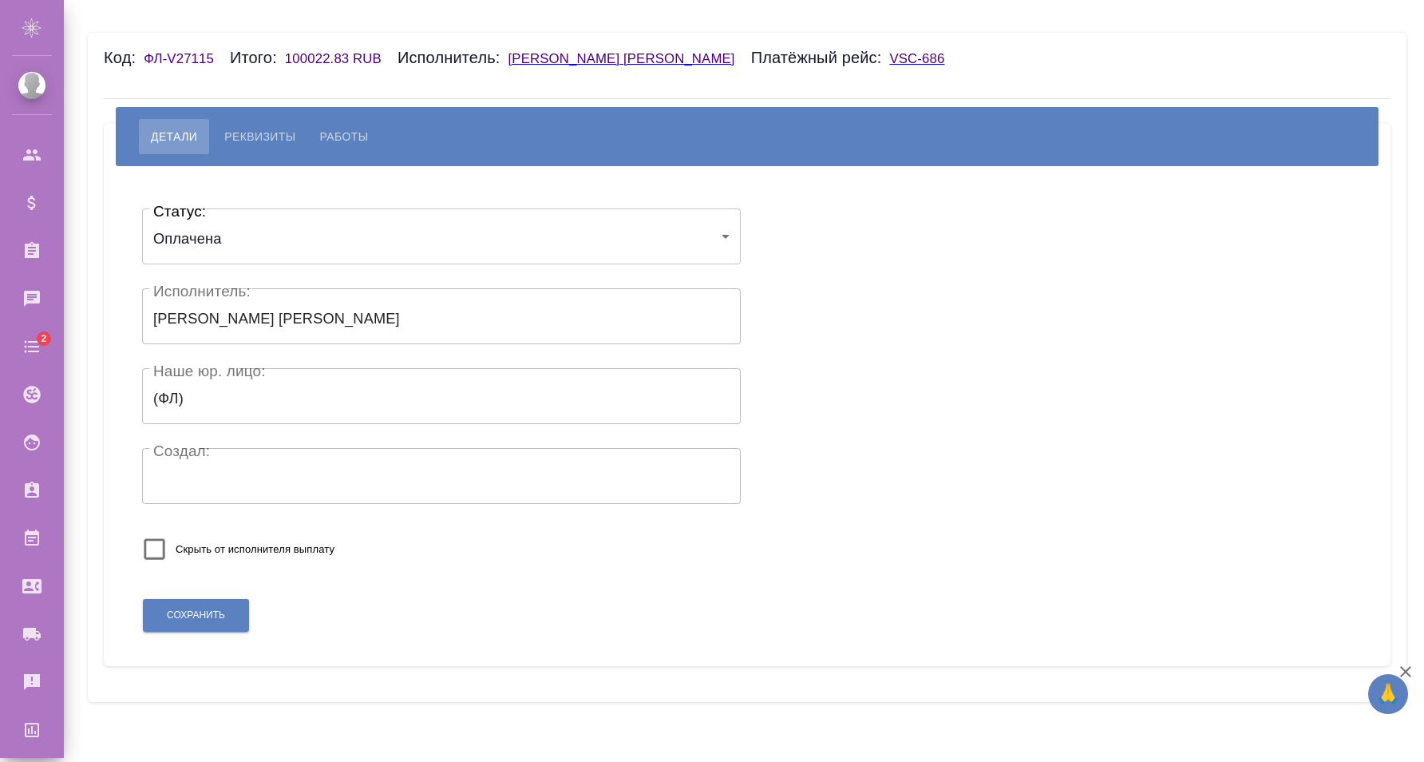
click at [345, 139] on span "Работы" at bounding box center [344, 136] width 49 height 19
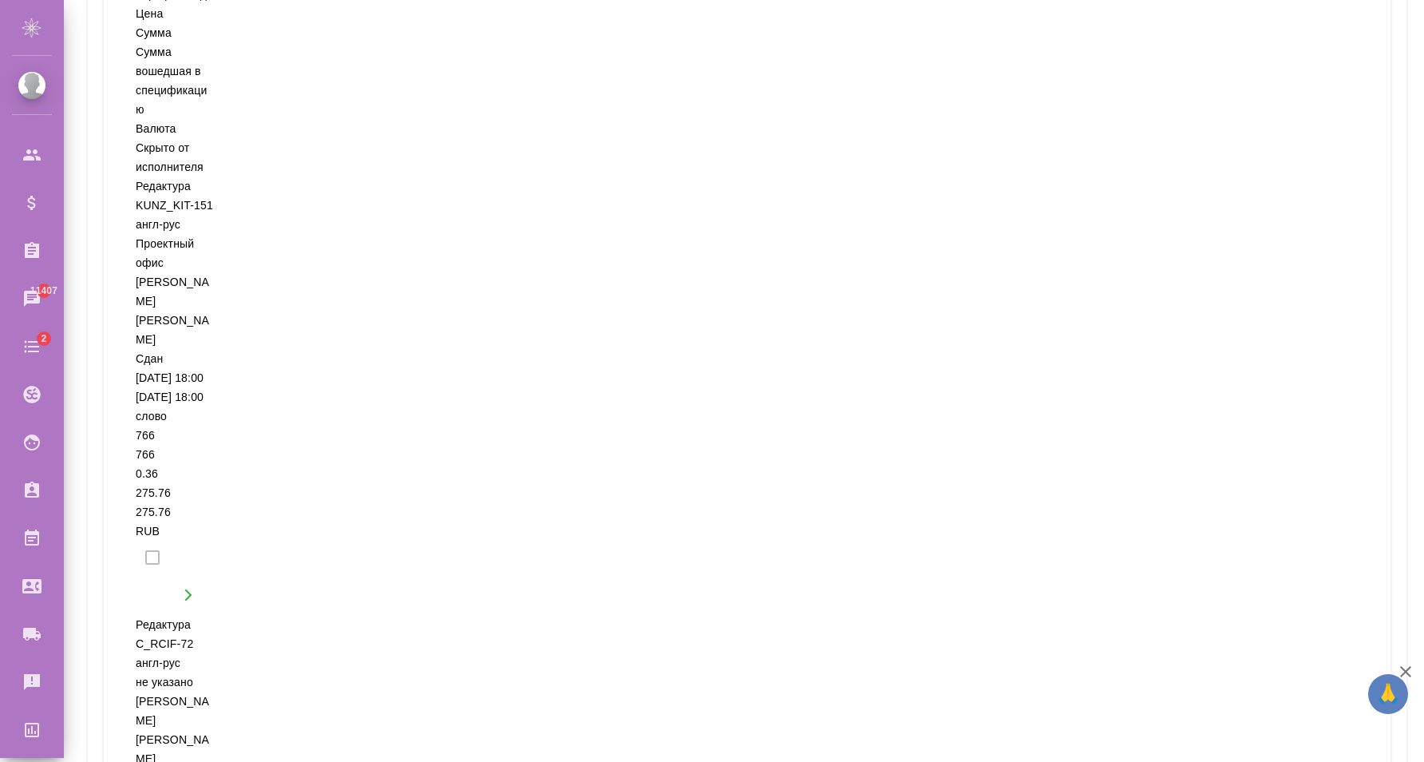
scroll to position [688, 0]
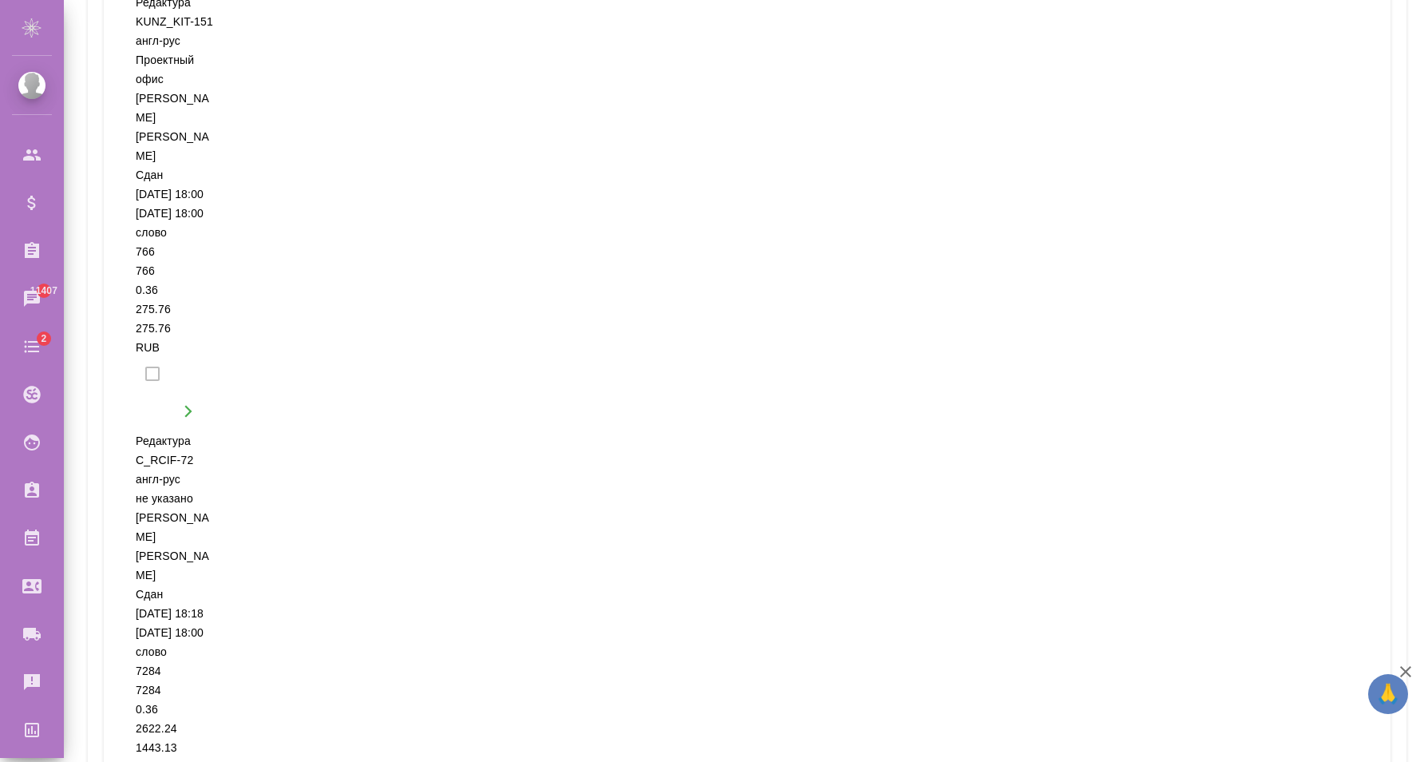
drag, startPoint x: 1419, startPoint y: 271, endPoint x: 1193, endPoint y: 607, distance: 404.3
click at [1396, 600] on div "Код: ФЛ-V27115 Итого: 100022.83 RUB Исполнитель: [PERSON_NAME] [PERSON_NAME] ре…" at bounding box center [744, 381] width 1360 height 762
select select "100"
click option "100 строк" at bounding box center [0, 0] width 0 height 0
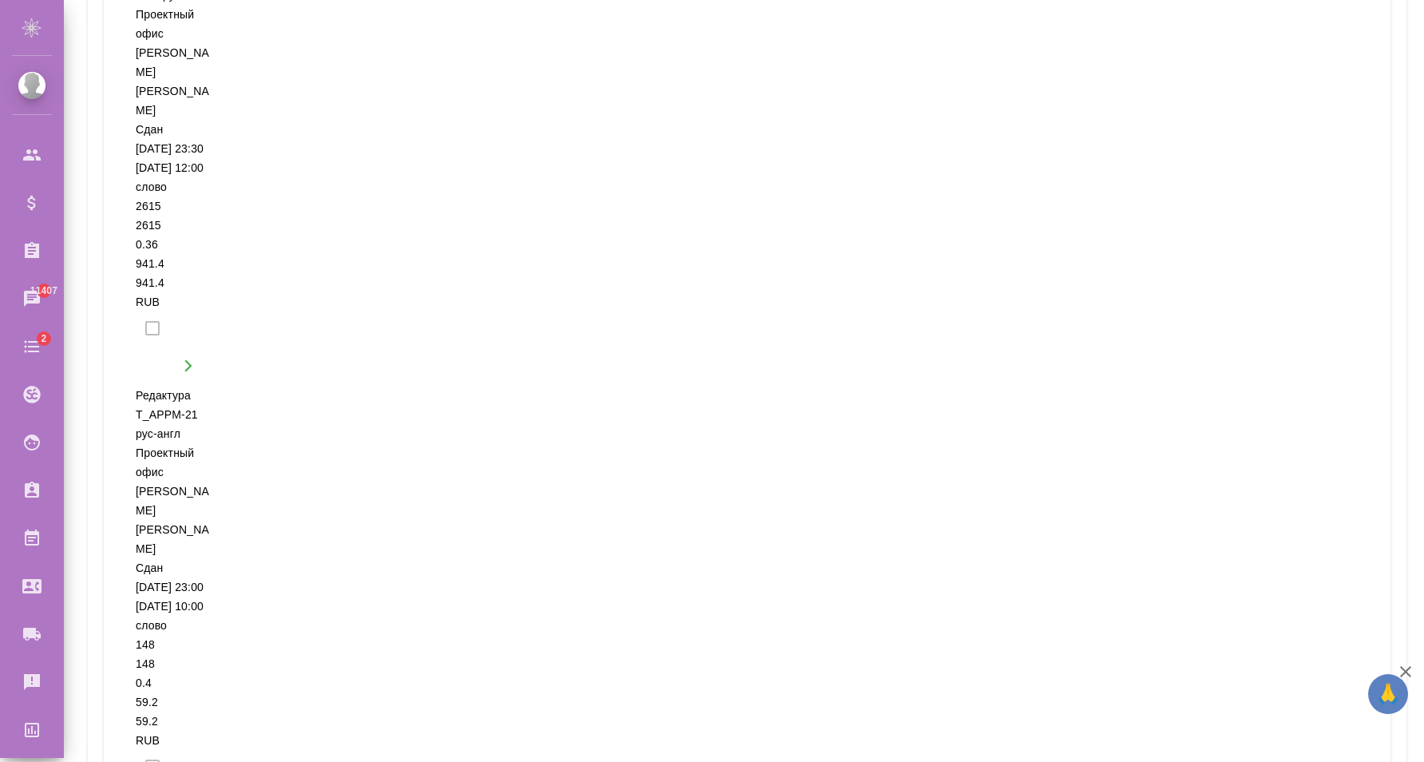
scroll to position [5936, 0]
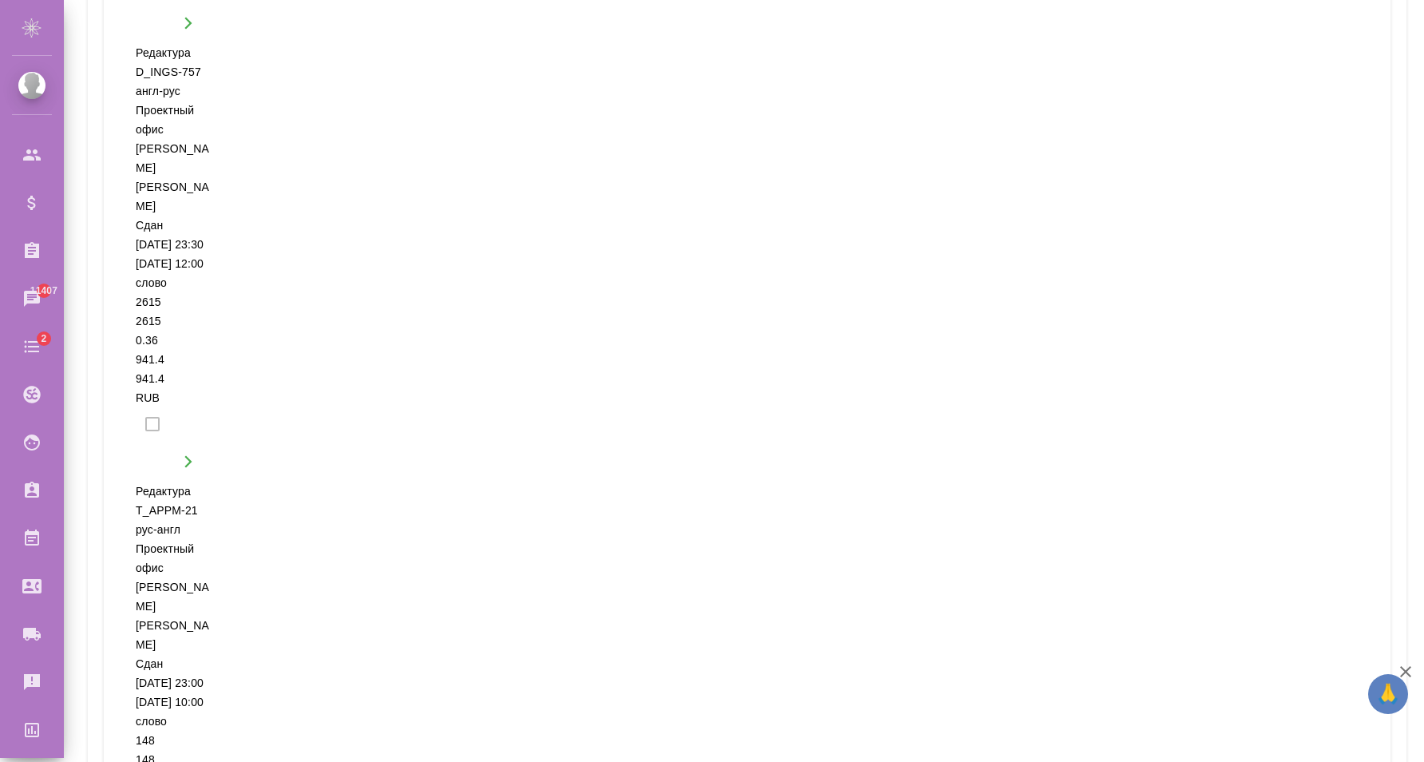
drag, startPoint x: 1417, startPoint y: 139, endPoint x: 1420, endPoint y: 613, distance: 474.2
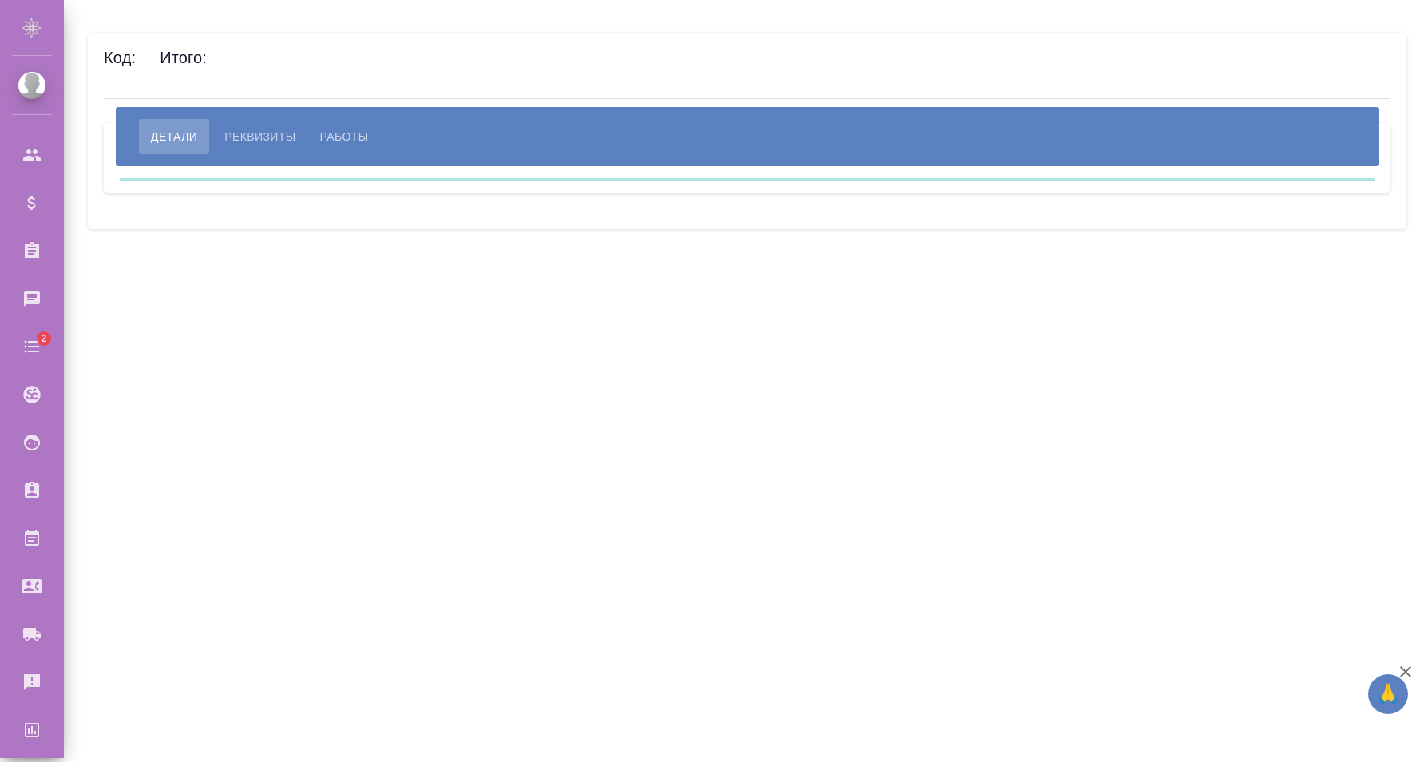
click at [342, 132] on span "Работы" at bounding box center [344, 136] width 49 height 19
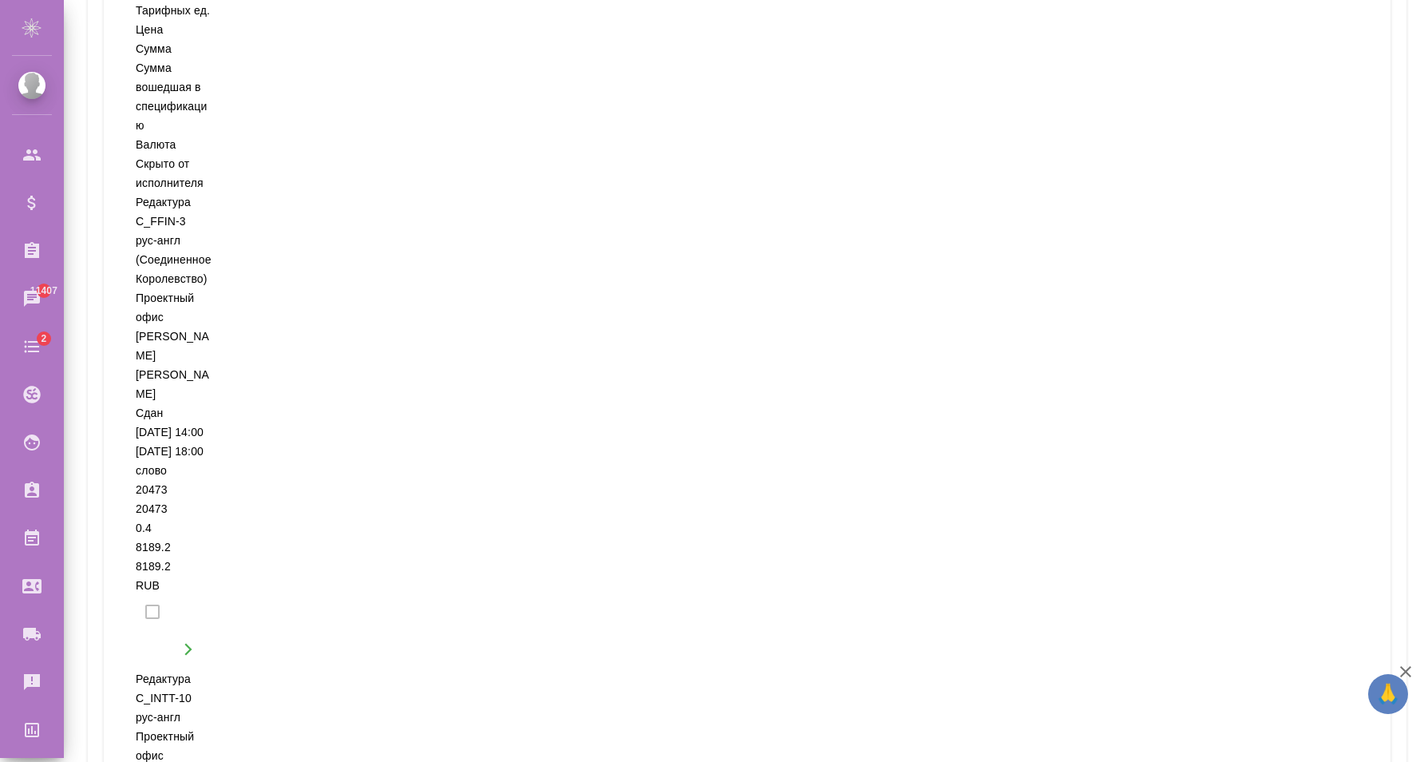
scroll to position [688, 0]
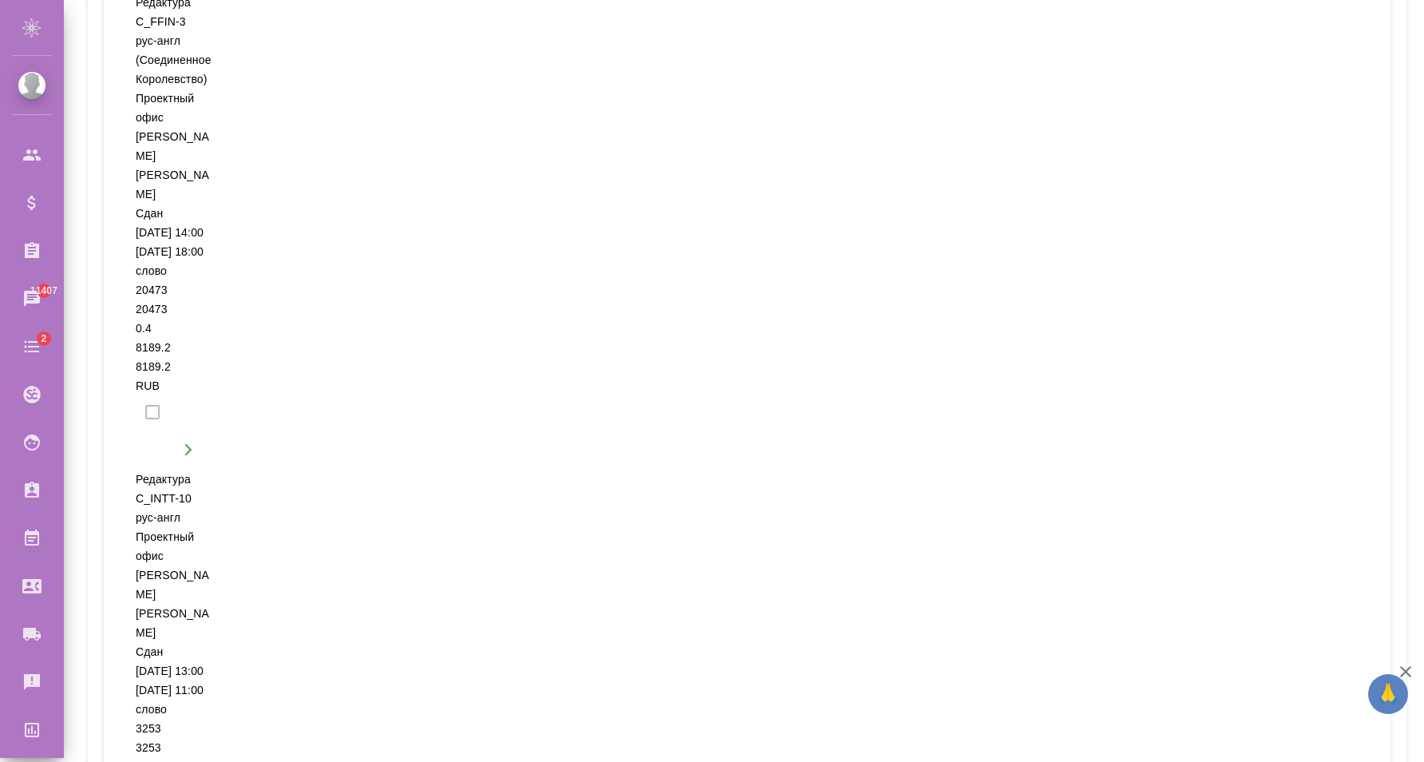
select select "100"
click option "100 строк" at bounding box center [0, 0] width 0 height 0
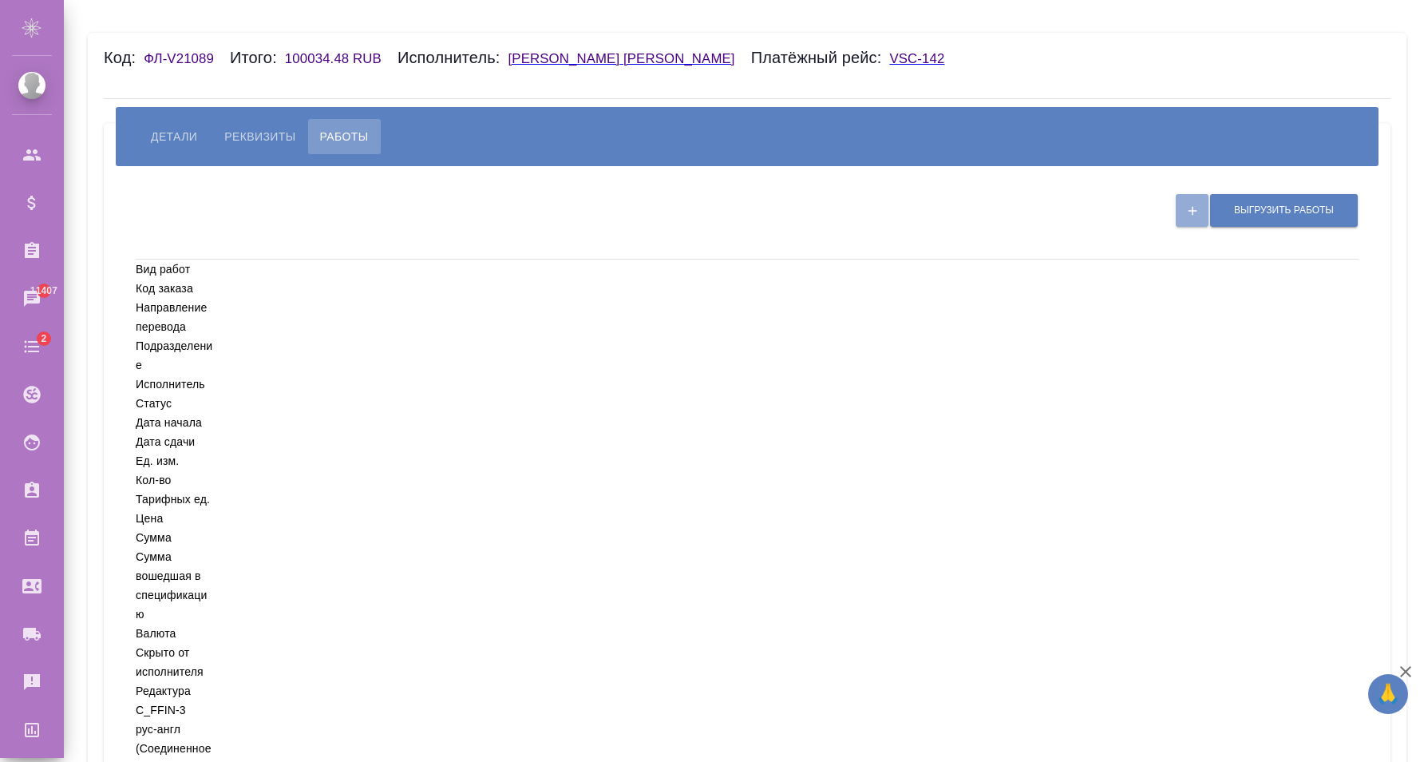
scroll to position [5, 0]
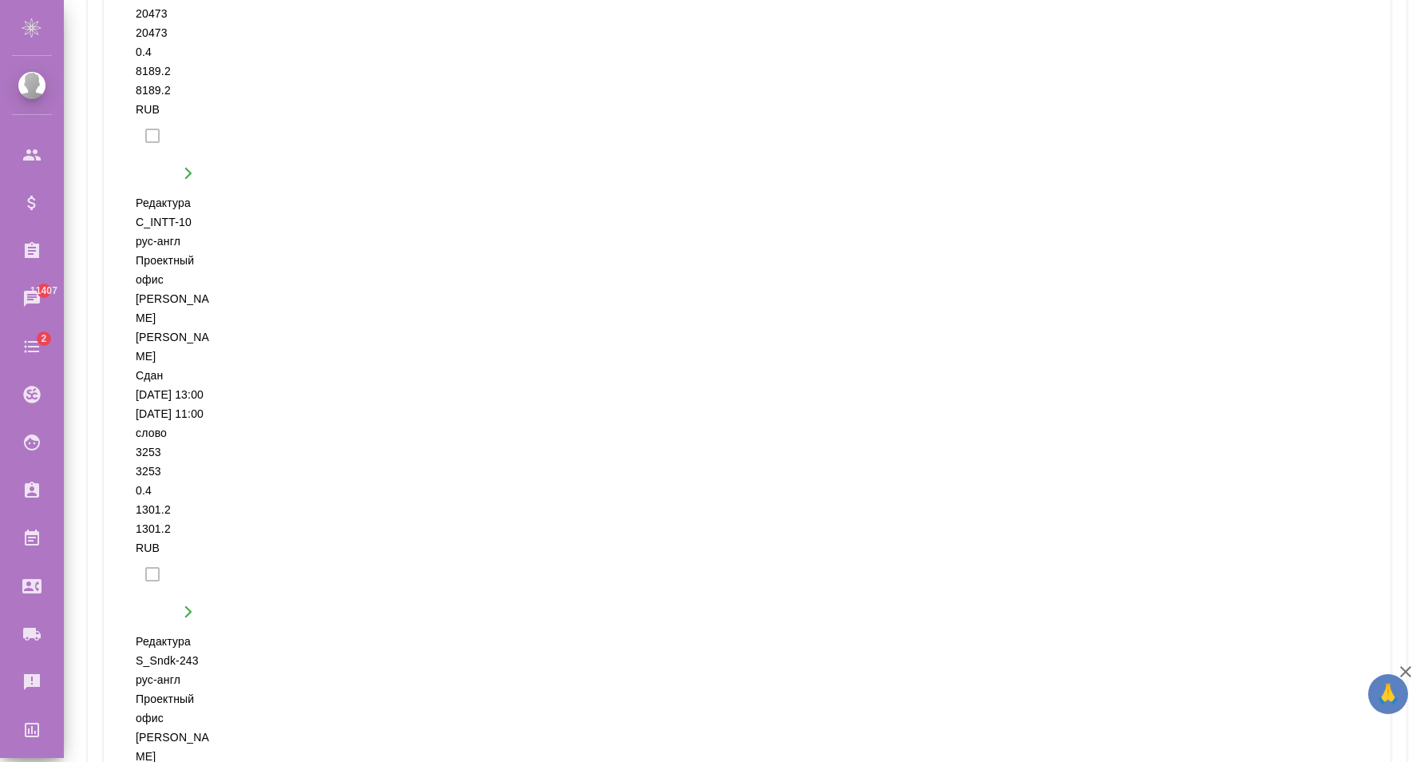
drag, startPoint x: 1420, startPoint y: 459, endPoint x: 1433, endPoint y: 611, distance: 152.2
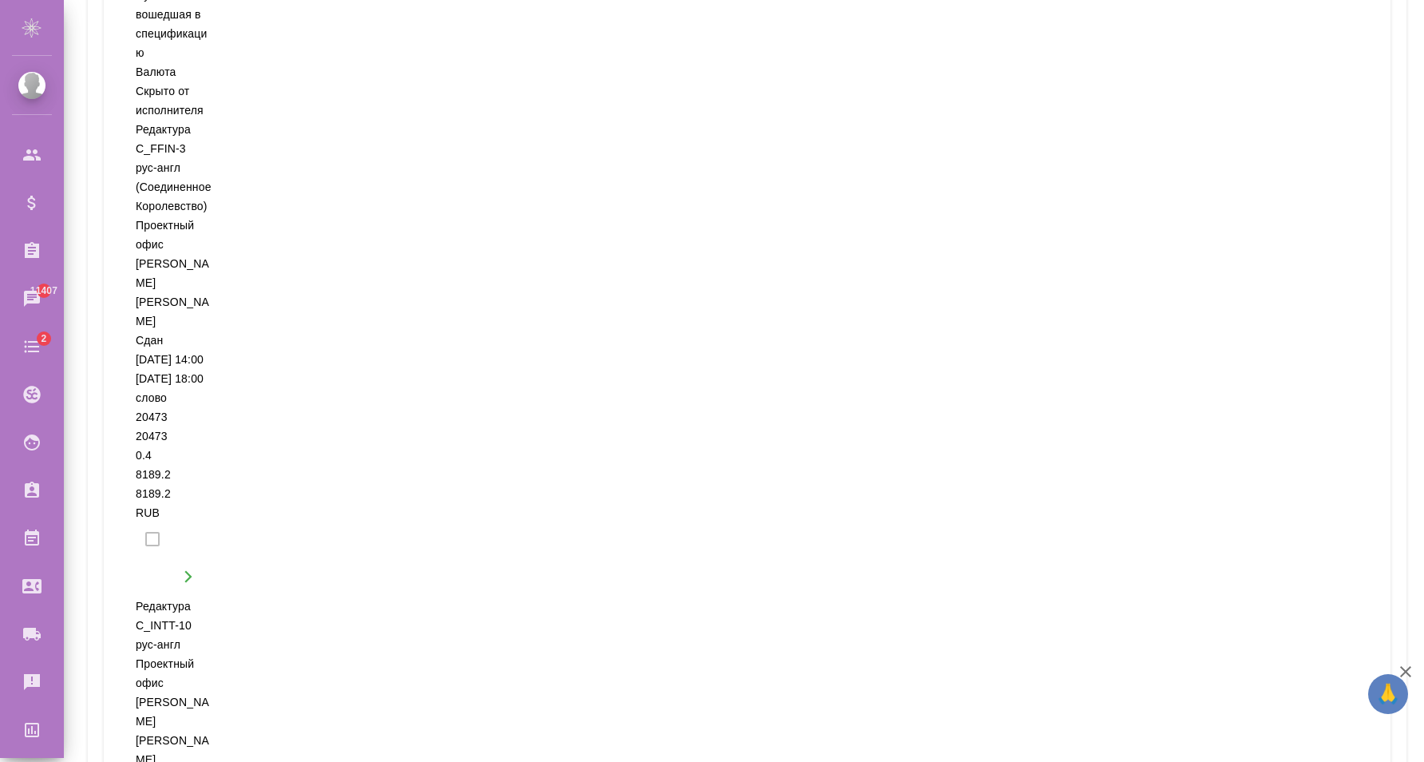
scroll to position [0, 0]
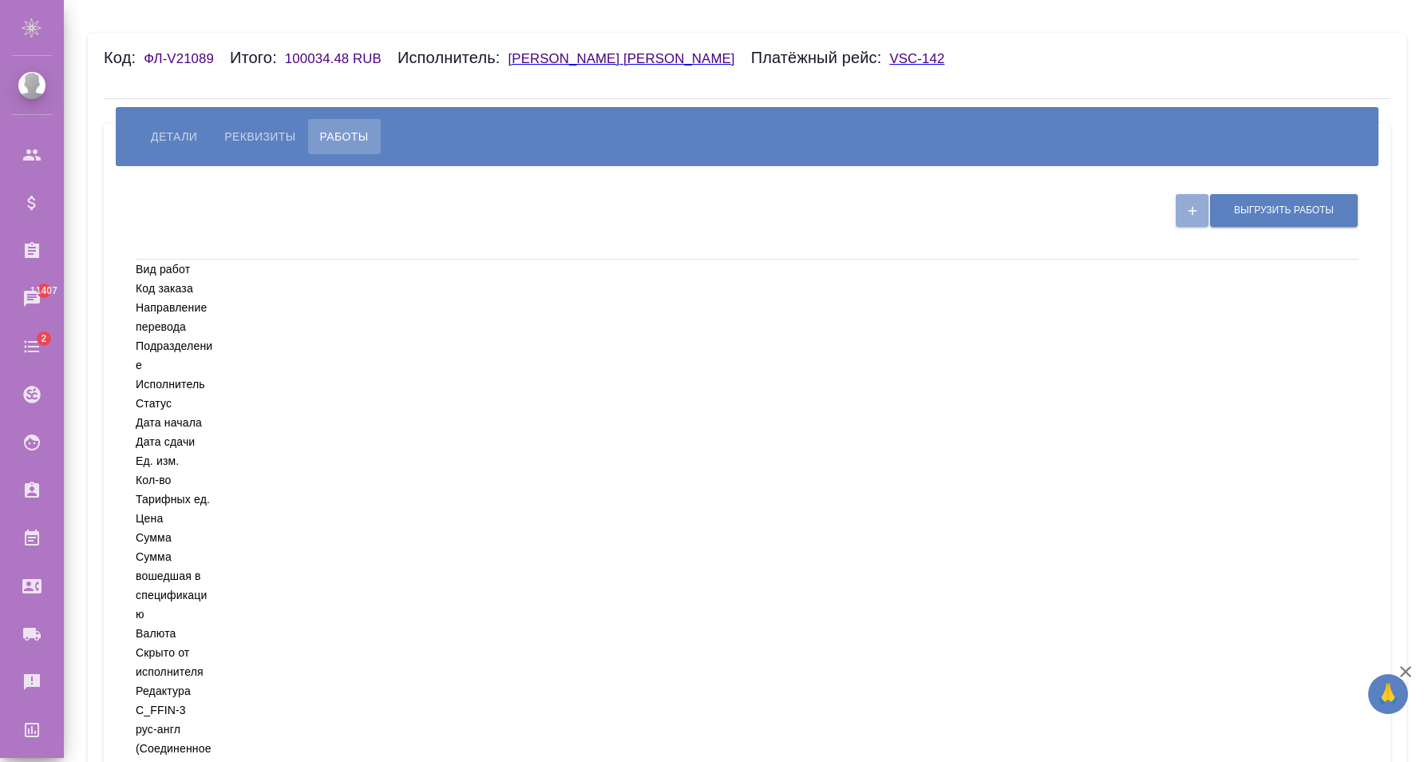
drag, startPoint x: 1417, startPoint y: 240, endPoint x: 1453, endPoint y: -28, distance: 269.8
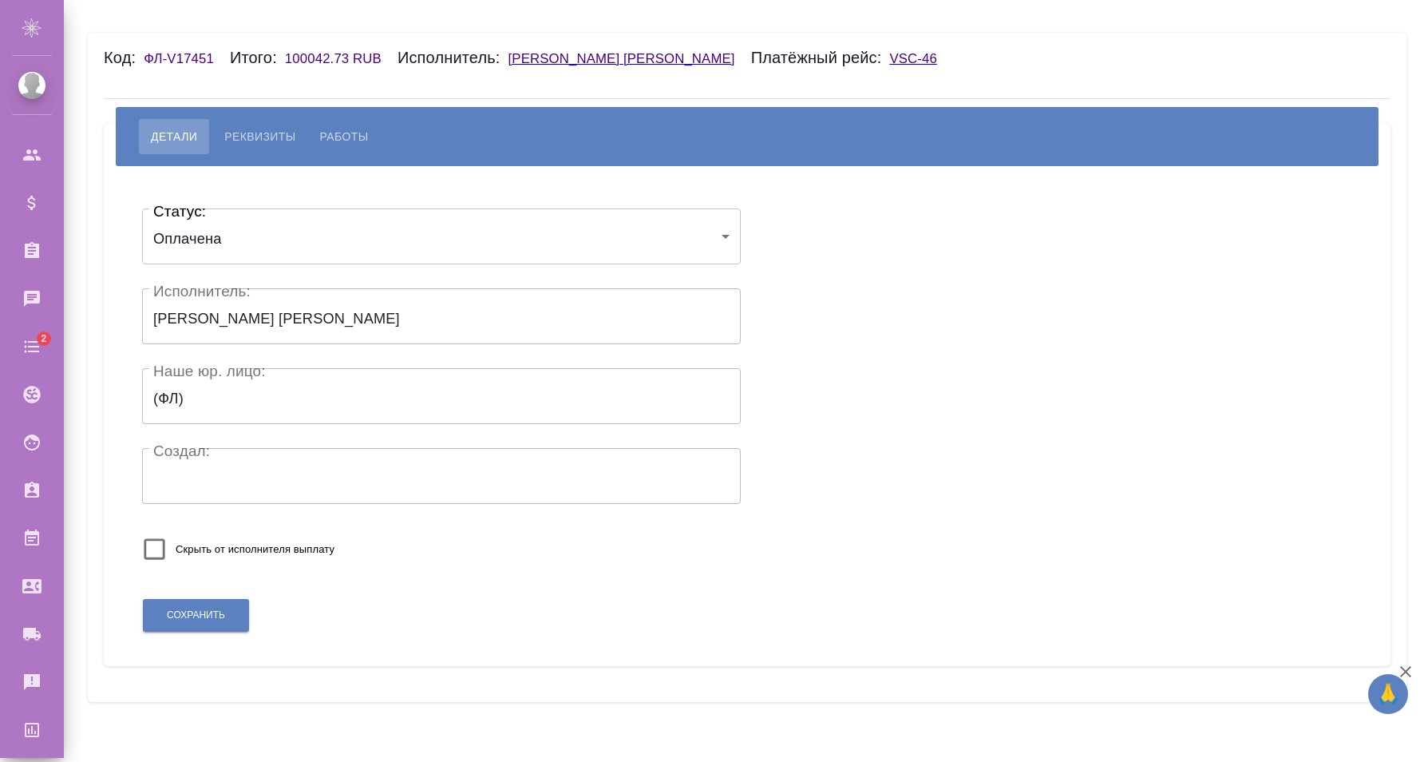
click at [354, 135] on span "Работы" at bounding box center [344, 136] width 49 height 19
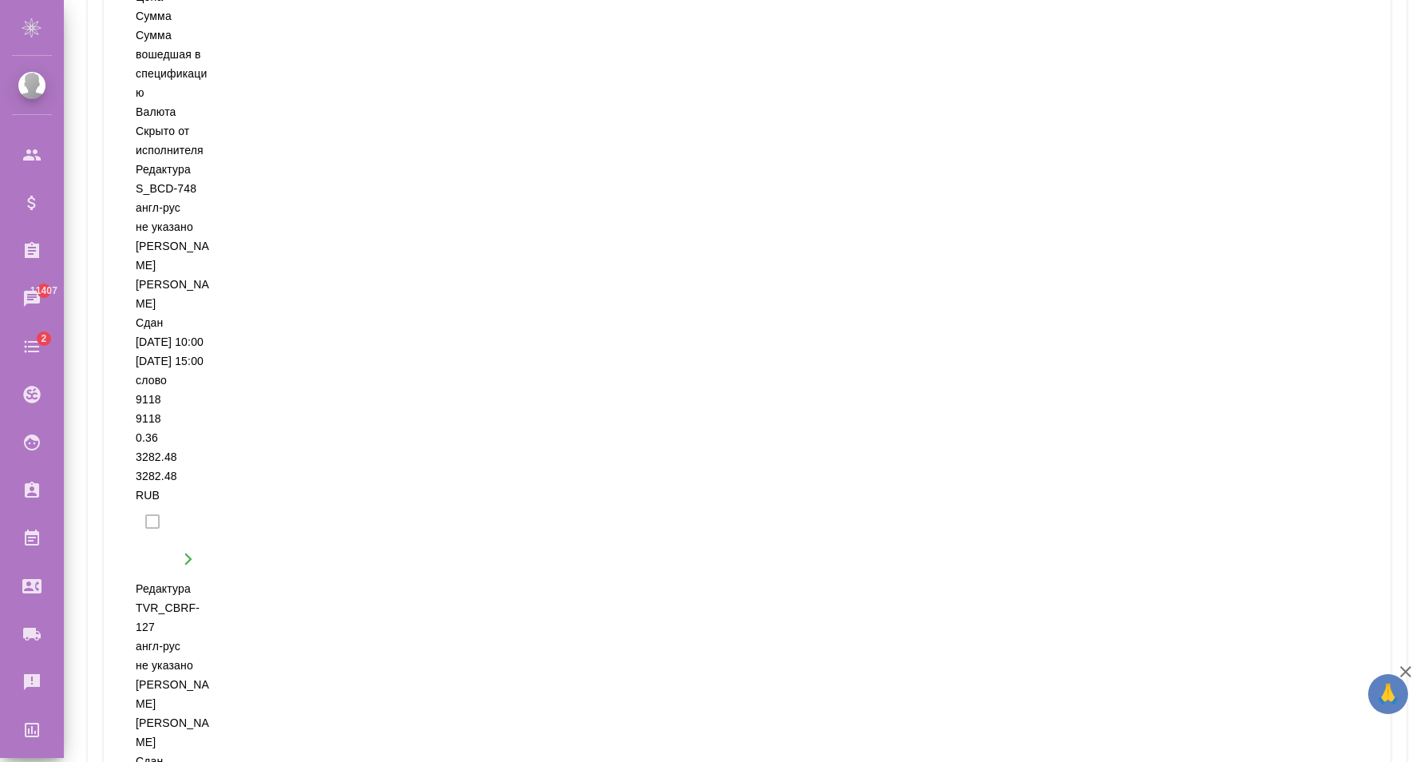
scroll to position [688, 0]
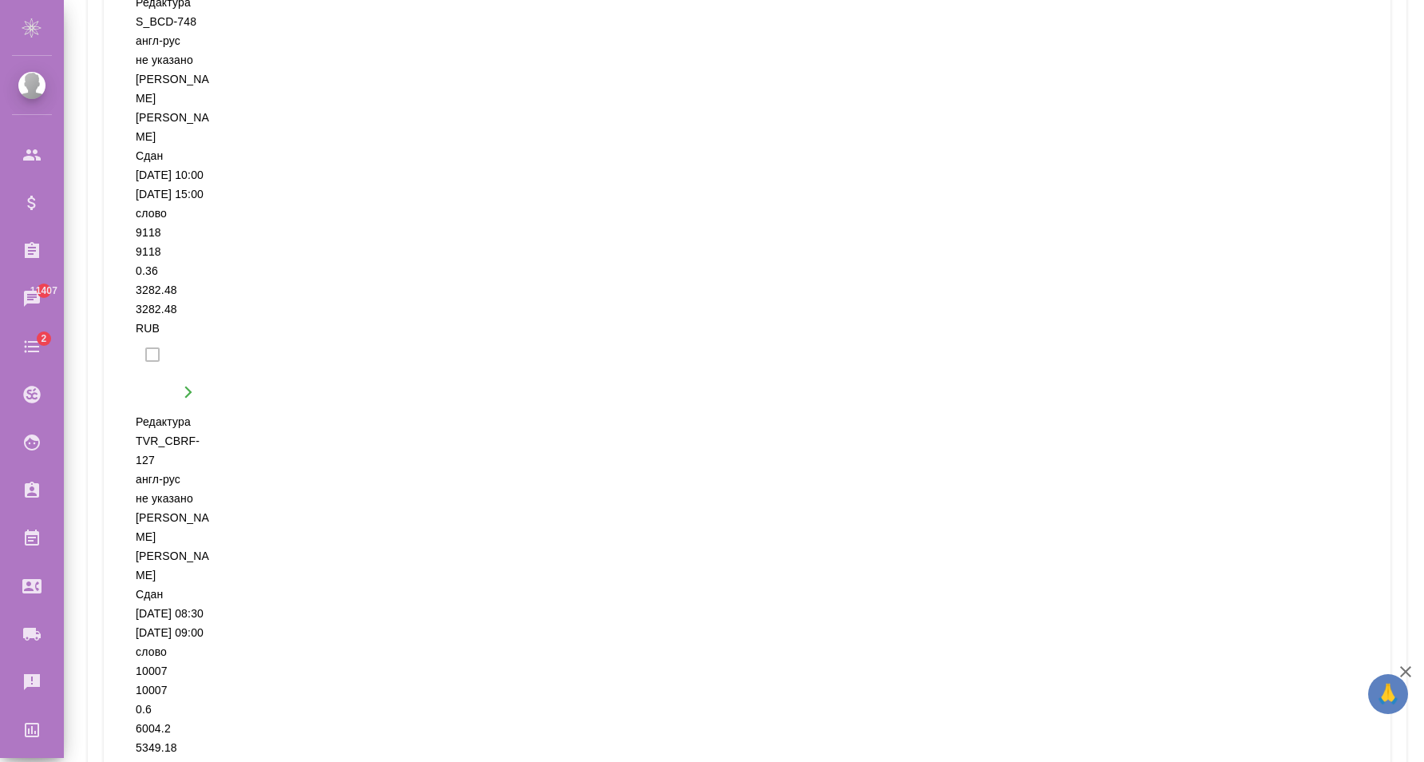
drag, startPoint x: 1419, startPoint y: 424, endPoint x: 1411, endPoint y: 687, distance: 263.6
select select "100"
click option "100 строк" at bounding box center [0, 0] width 0 height 0
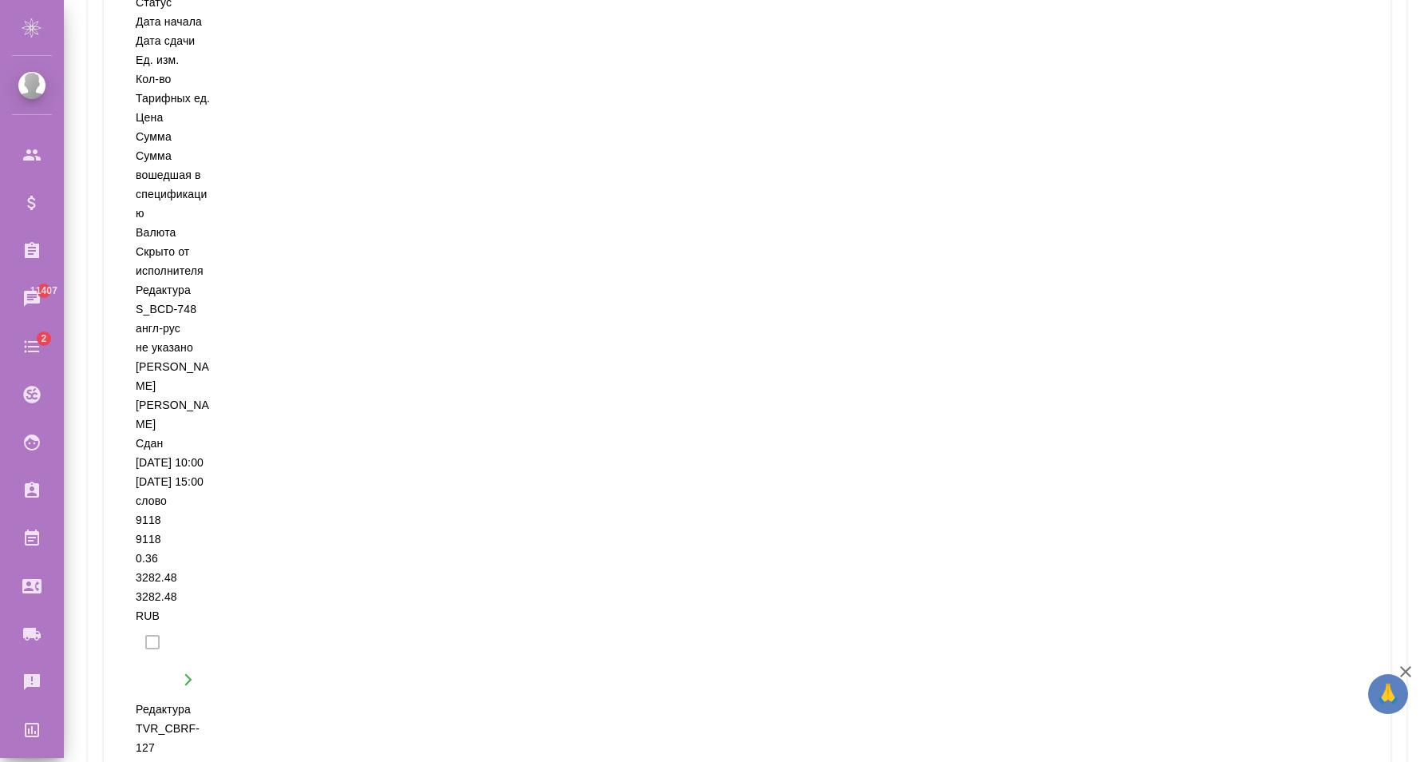
scroll to position [0, 0]
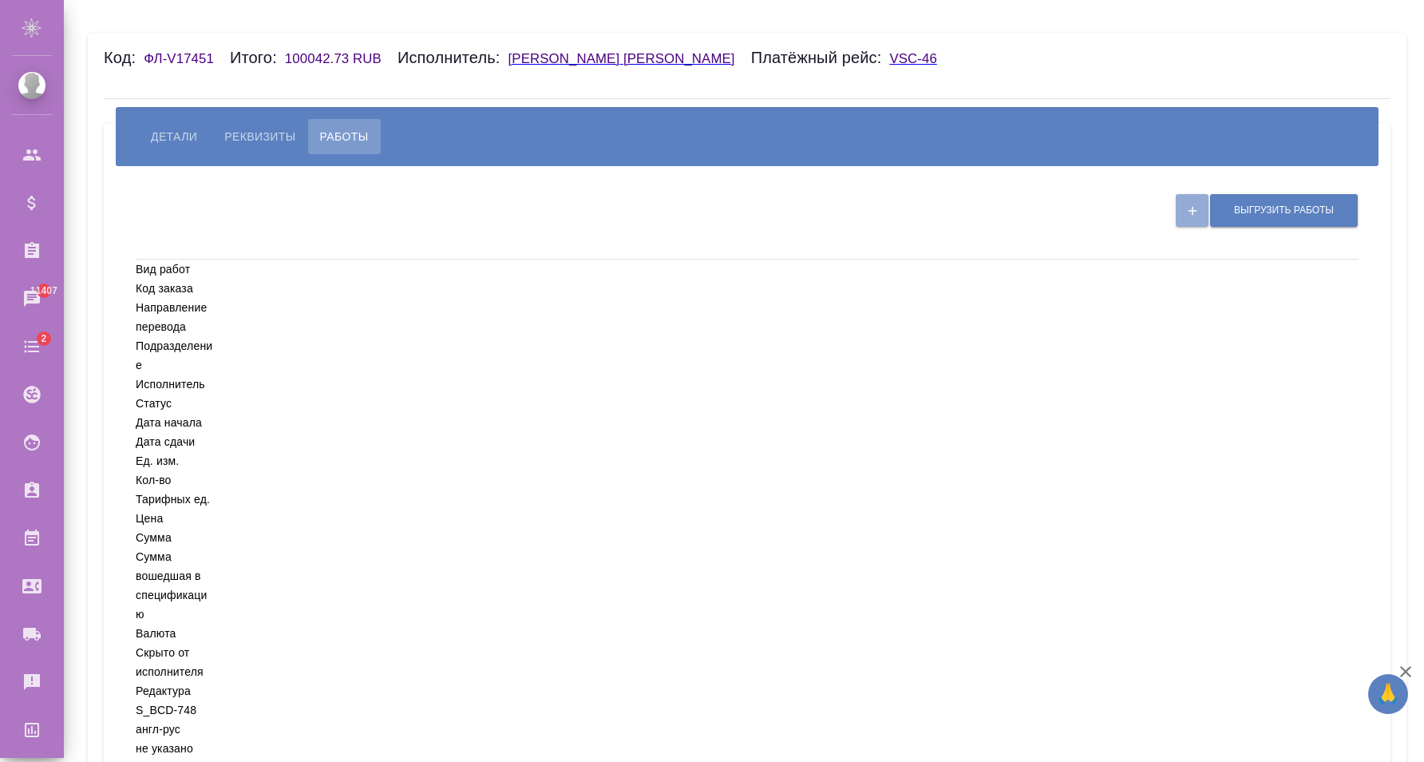
drag, startPoint x: 1422, startPoint y: 663, endPoint x: 1419, endPoint y: -43, distance: 705.7
drag, startPoint x: 1419, startPoint y: 477, endPoint x: 1364, endPoint y: -13, distance: 492.6
